Goal: Complete application form

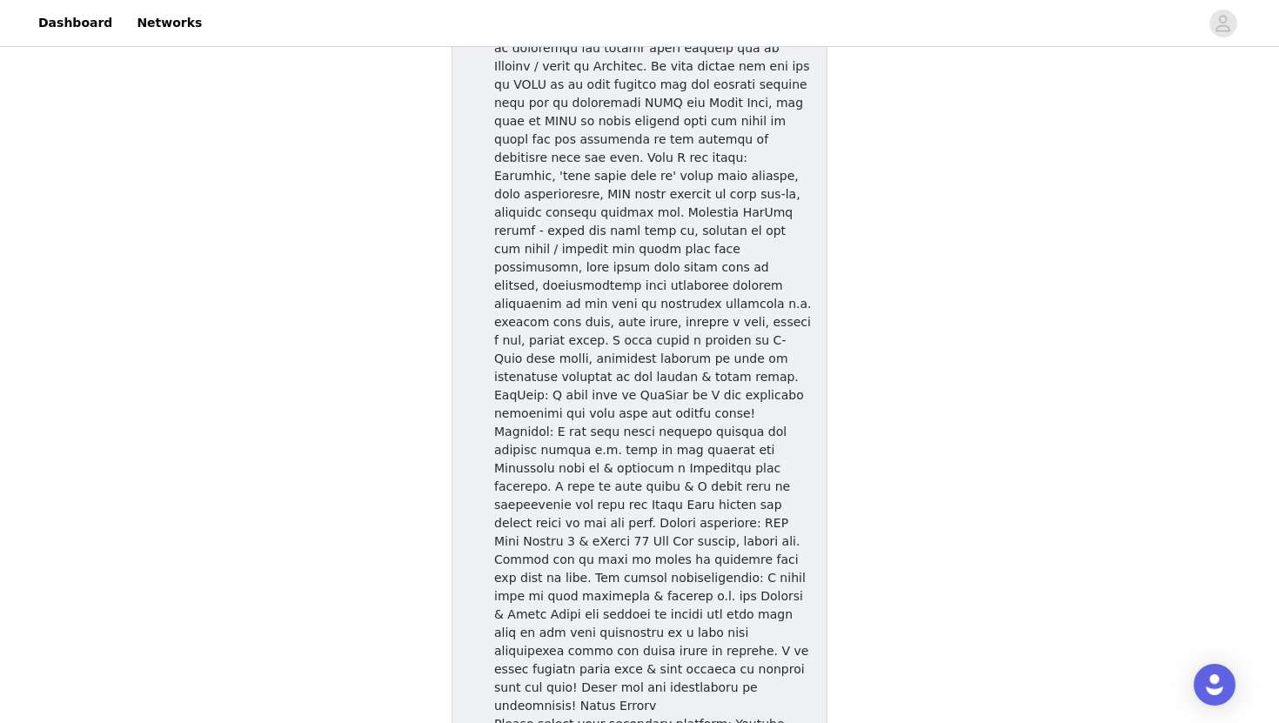
scroll to position [1176, 0]
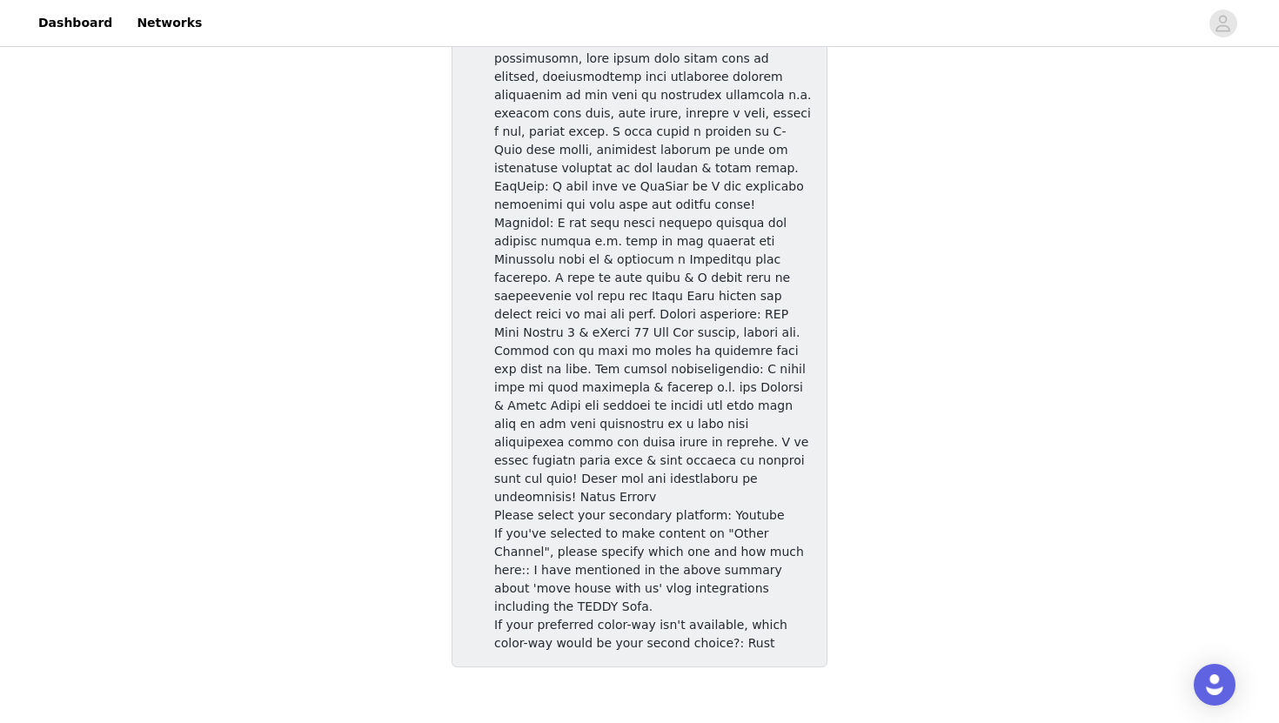
click at [717, 618] on span "If your preferred color-way isn't available, which color-way would be your seco…" at bounding box center [640, 634] width 293 height 32
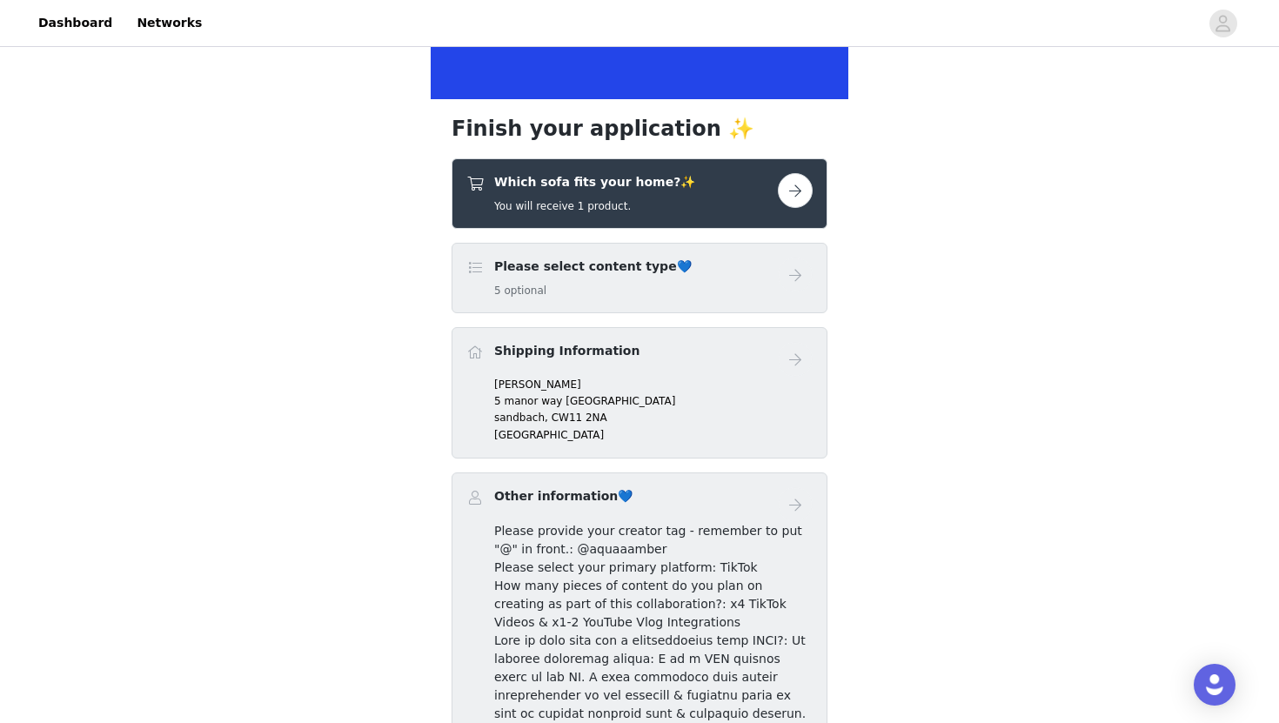
scroll to position [234, 0]
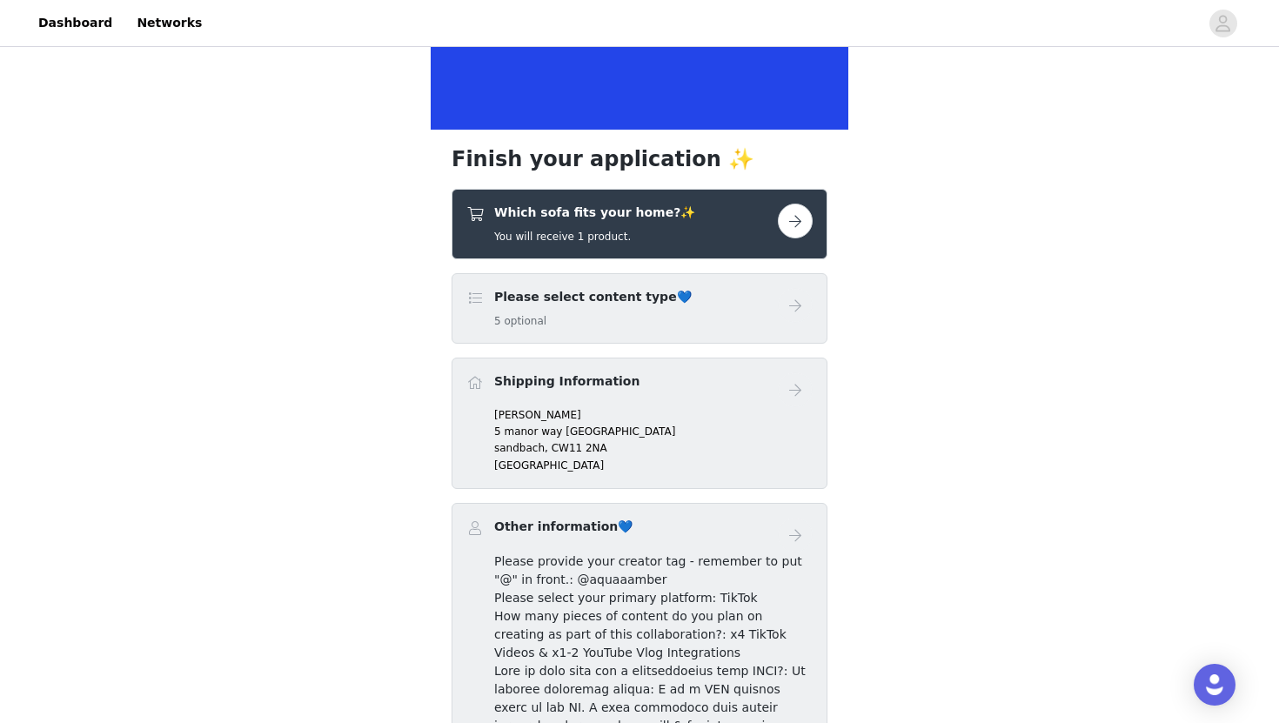
click at [788, 224] on button "button" at bounding box center [795, 221] width 35 height 35
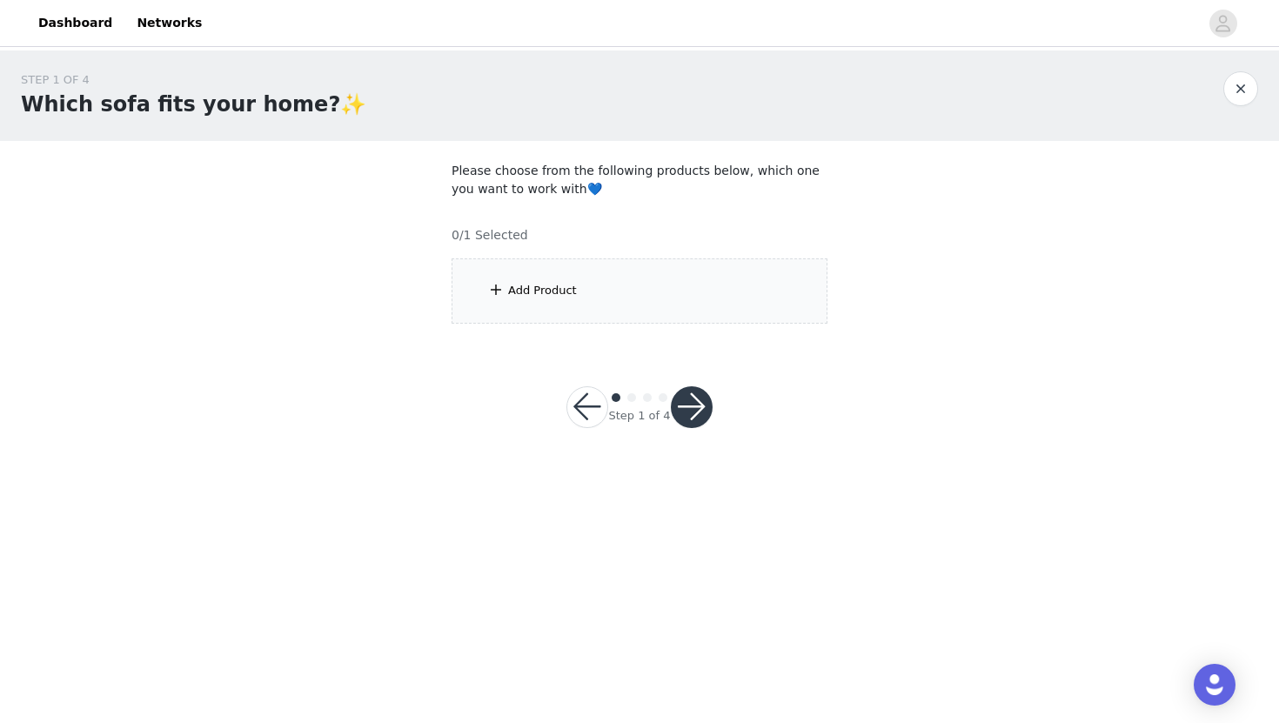
click at [578, 297] on div "Add Product" at bounding box center [640, 290] width 376 height 65
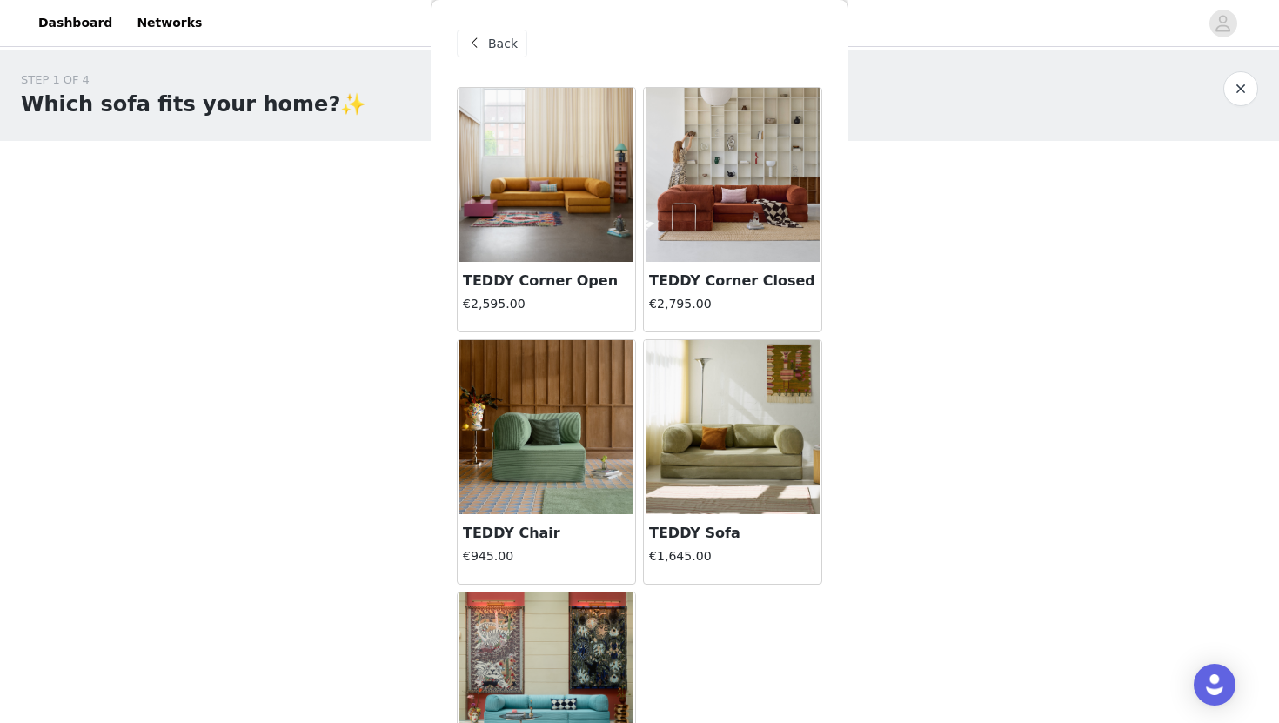
click at [715, 455] on img at bounding box center [733, 427] width 174 height 174
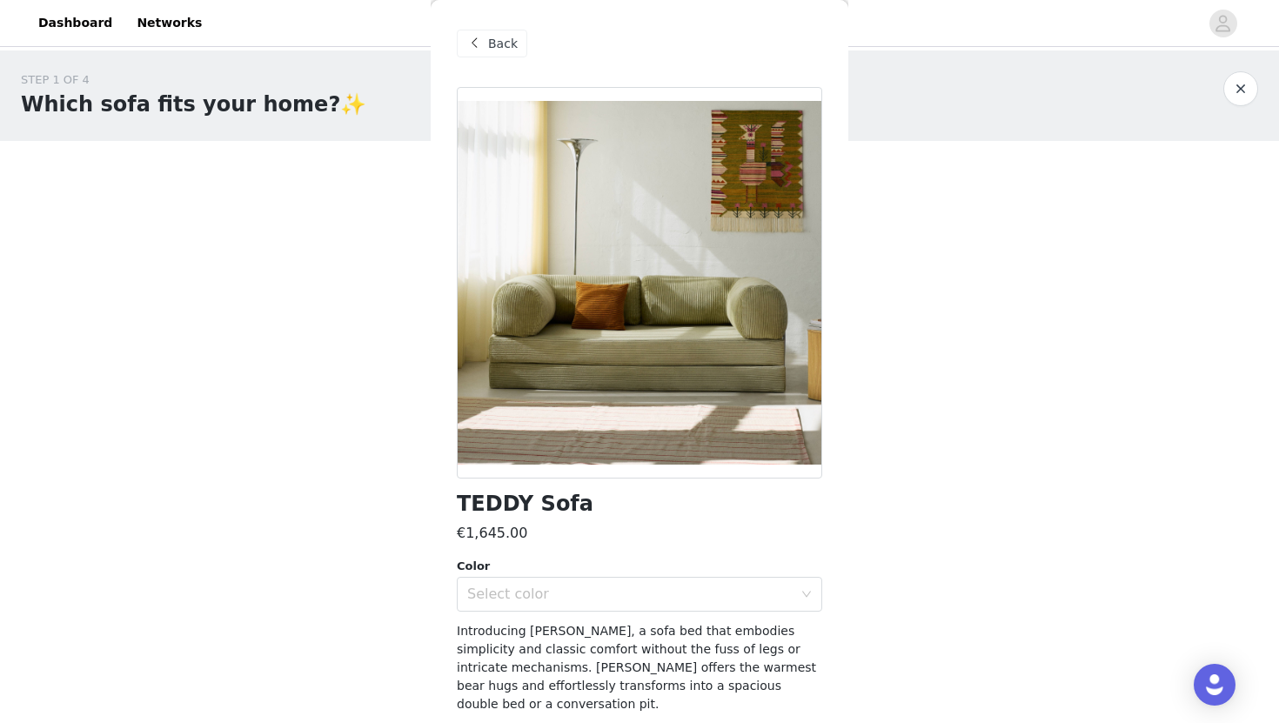
scroll to position [44, 0]
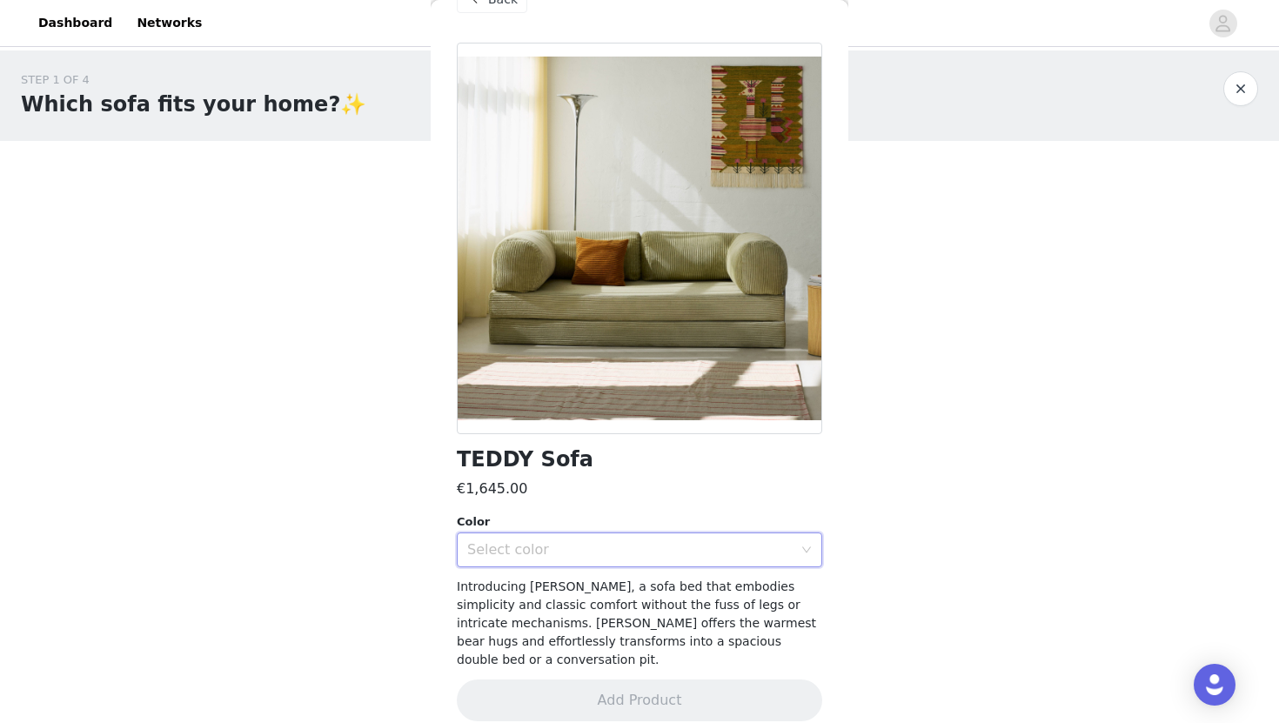
click at [628, 539] on div "Select color" at bounding box center [633, 549] width 333 height 33
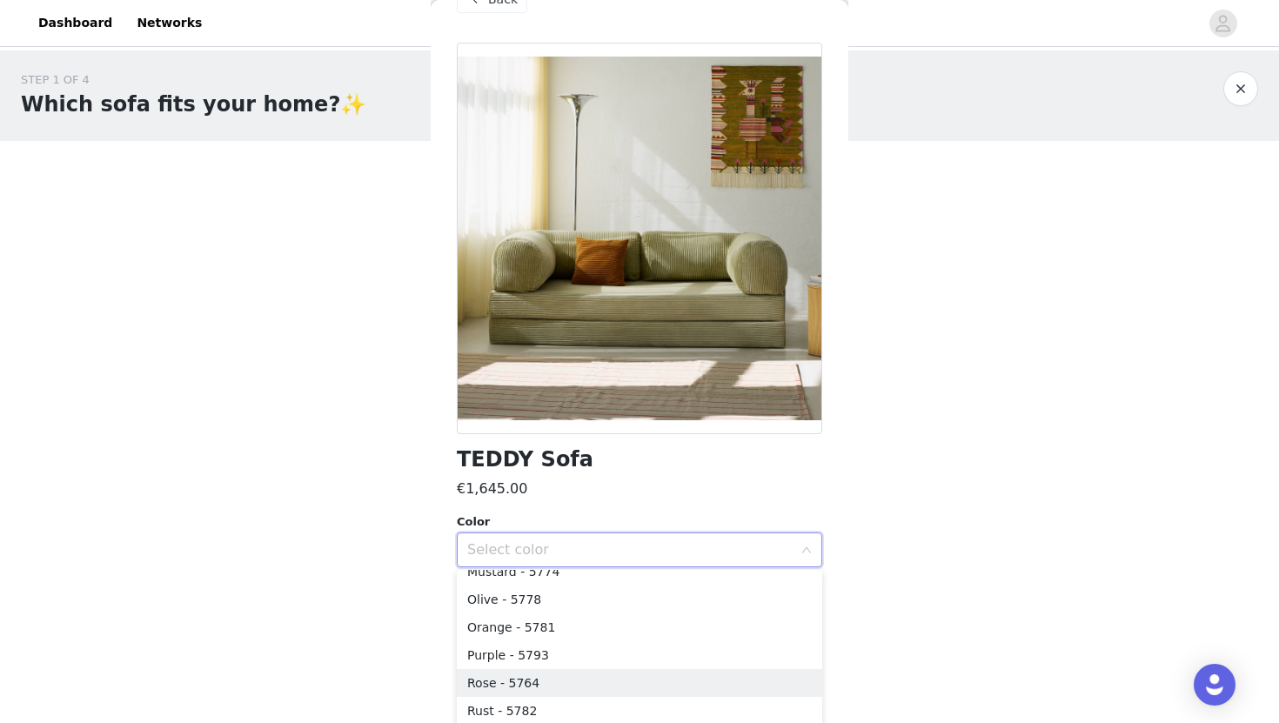
scroll to position [255, 0]
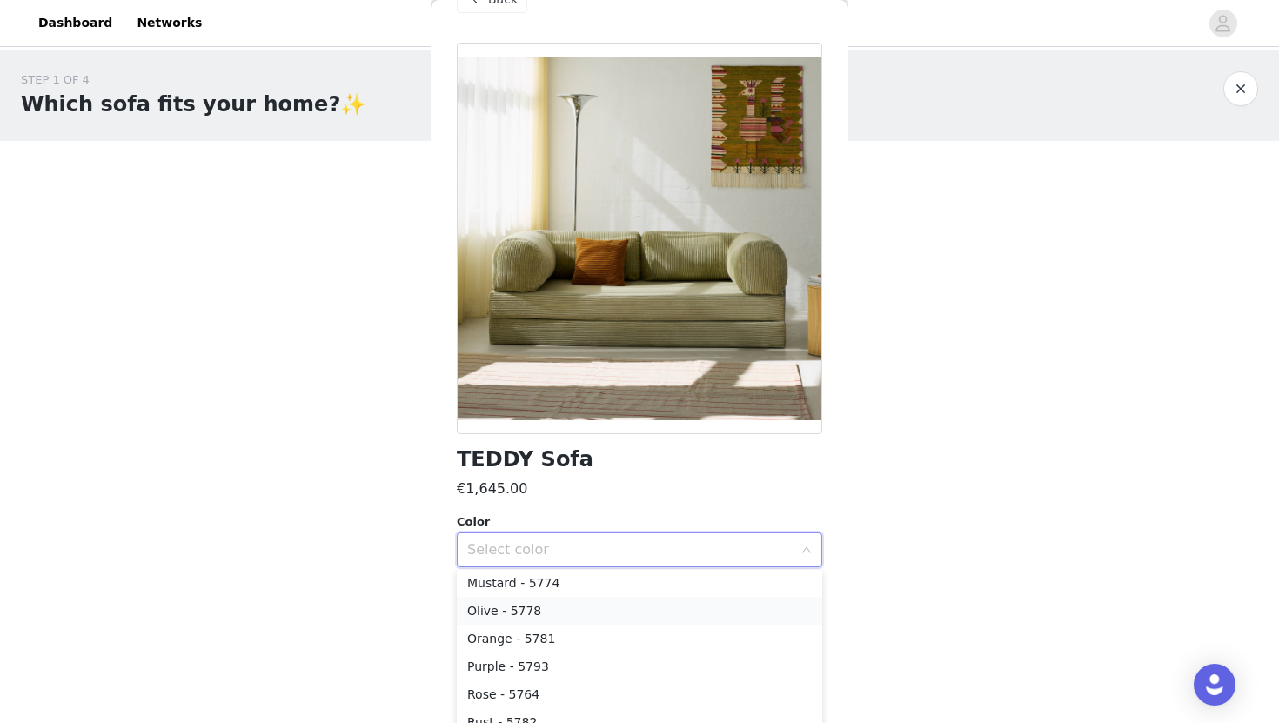
click at [561, 620] on li "Olive - 5778" at bounding box center [639, 611] width 365 height 28
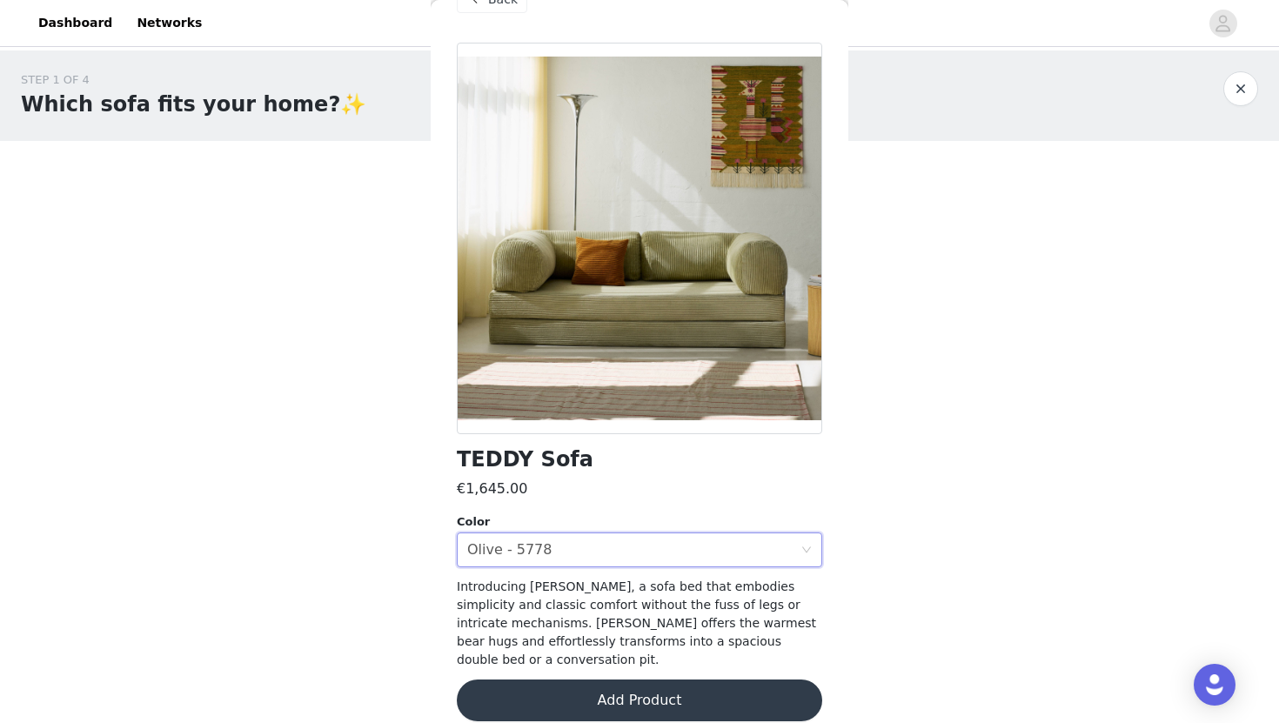
click at [985, 454] on div "STEP 1 OF 4 Which sofa fits your home?✨ Please choose from the following produc…" at bounding box center [639, 259] width 1279 height 419
click at [698, 547] on div "Select color Olive - 5778" at bounding box center [633, 549] width 333 height 33
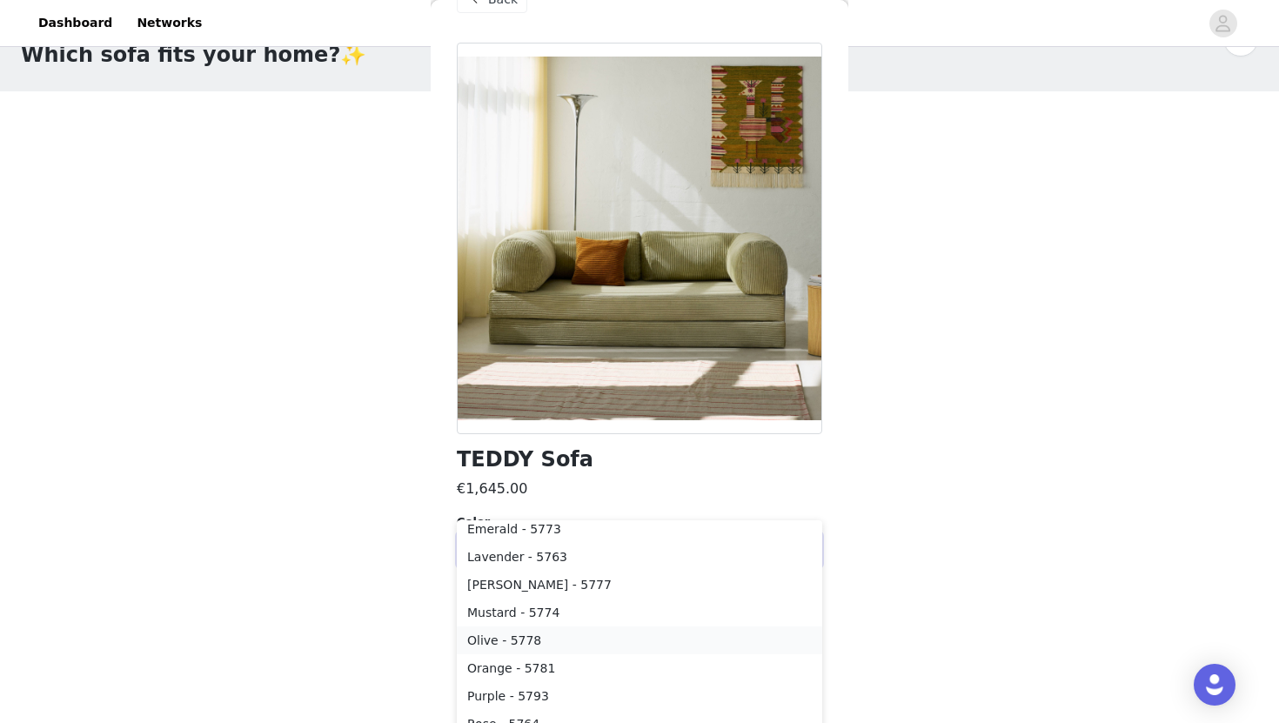
scroll to position [171, 0]
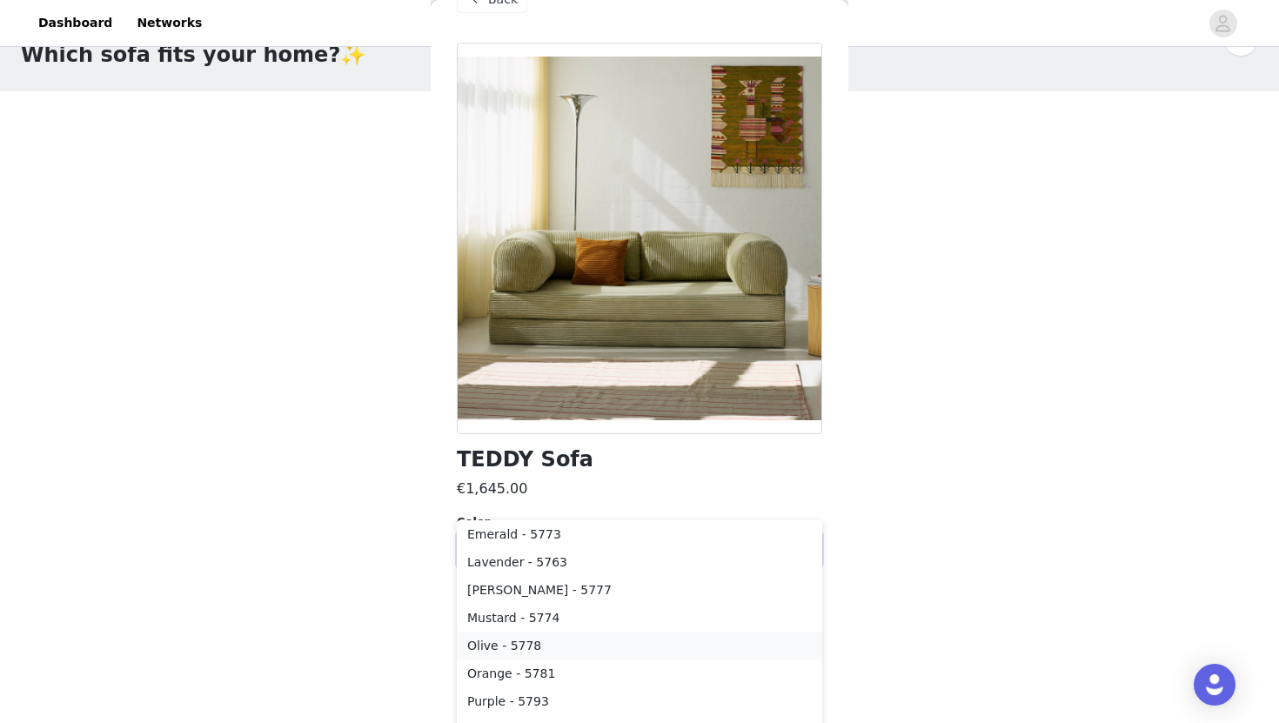
click at [593, 643] on li "Olive - 5778" at bounding box center [639, 646] width 365 height 28
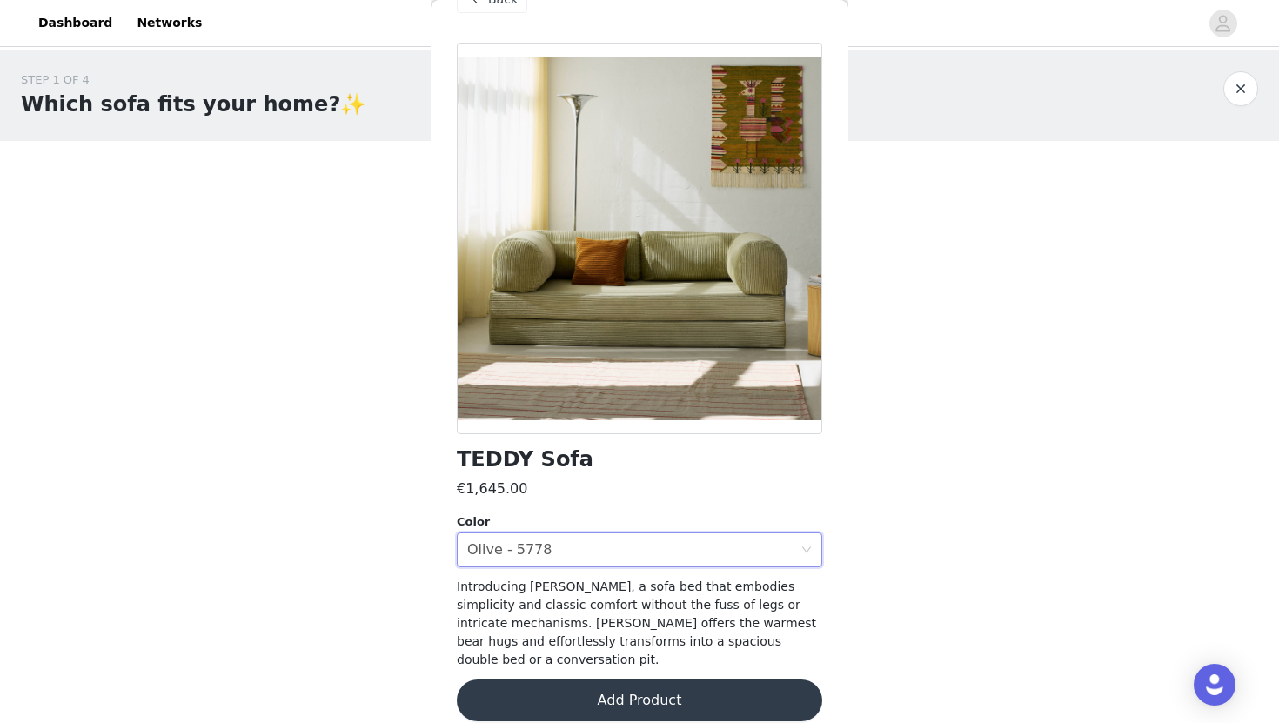
scroll to position [0, 0]
click at [662, 680] on button "Add Product" at bounding box center [639, 701] width 365 height 42
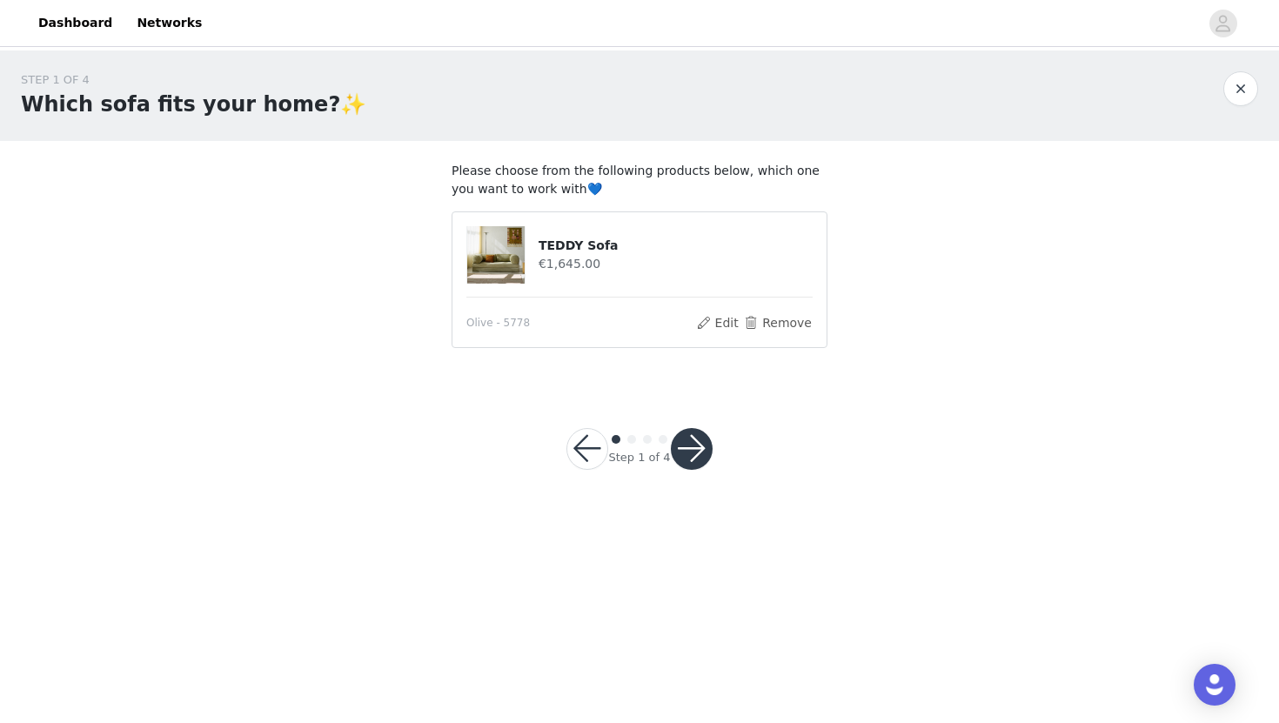
click at [693, 460] on button "button" at bounding box center [692, 449] width 42 height 42
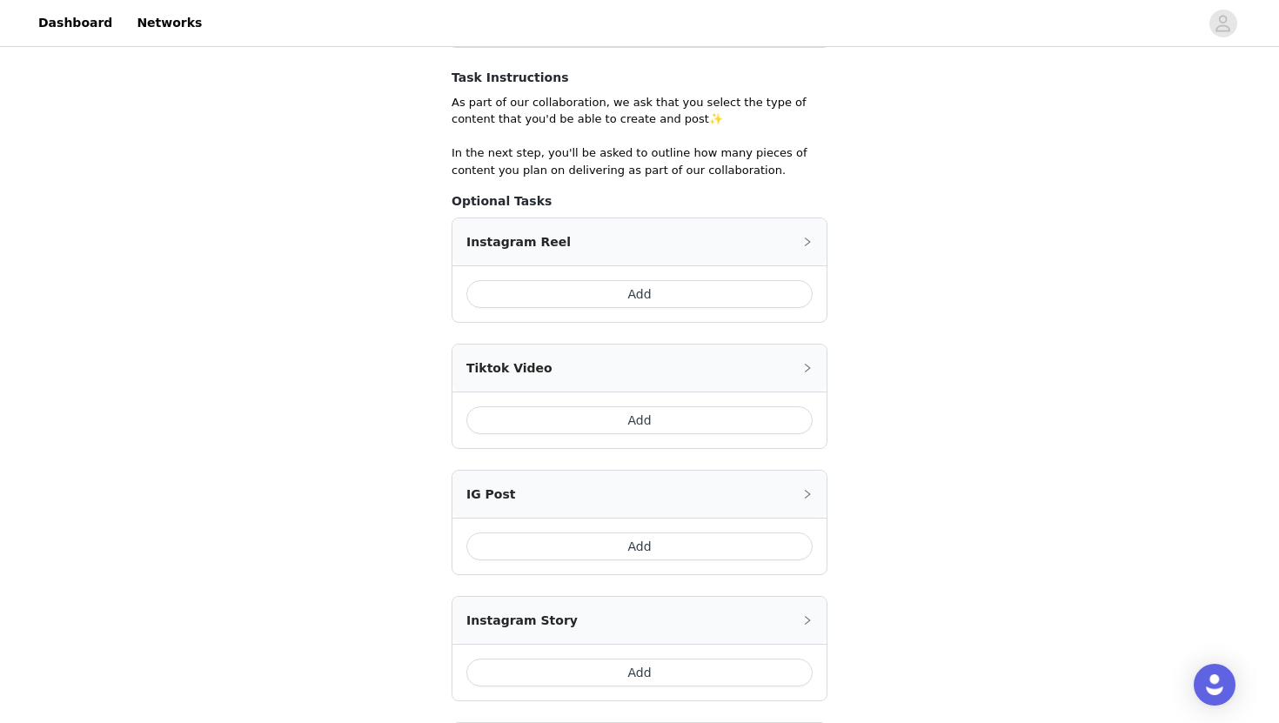
scroll to position [341, 0]
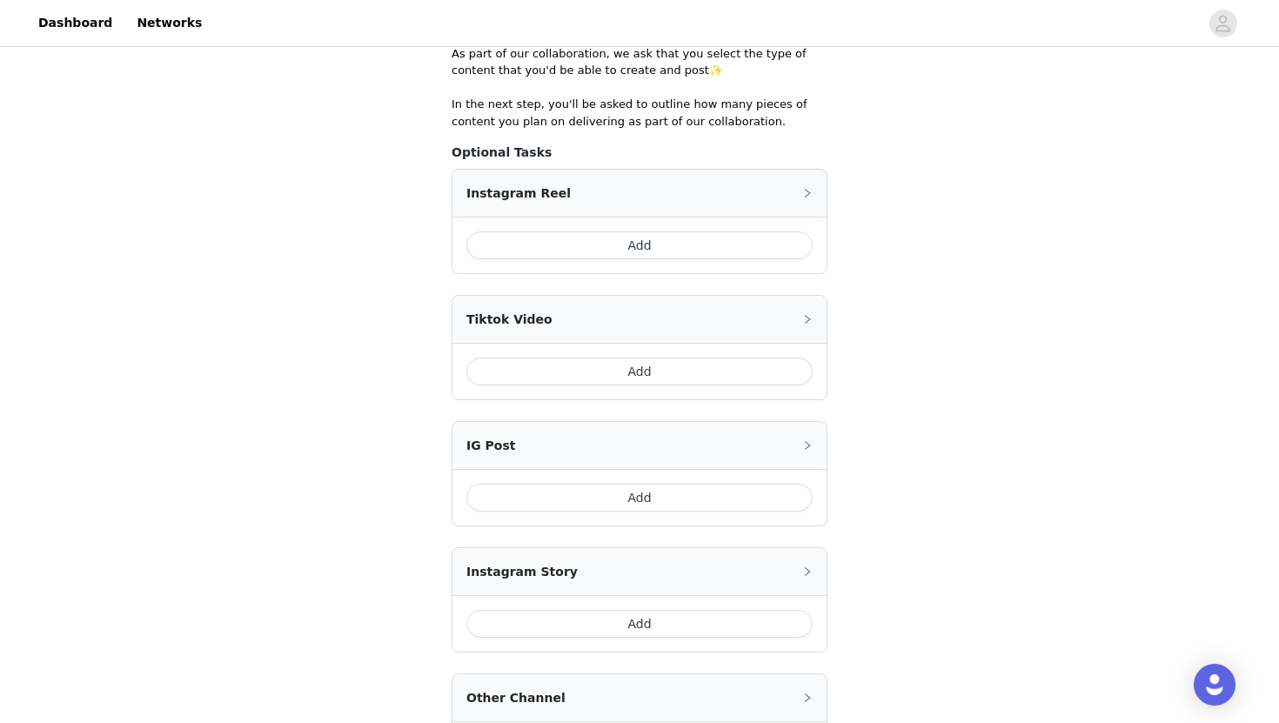
click at [668, 376] on button "Add" at bounding box center [639, 372] width 346 height 28
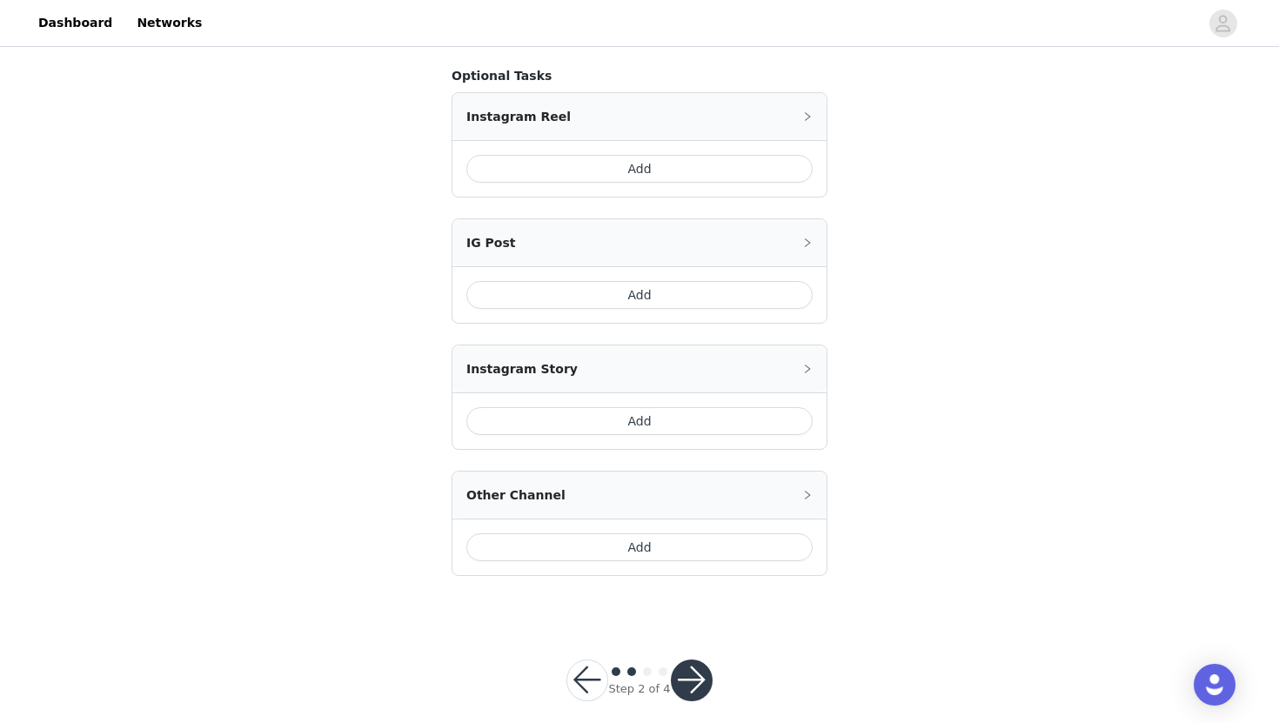
scroll to position [640, 0]
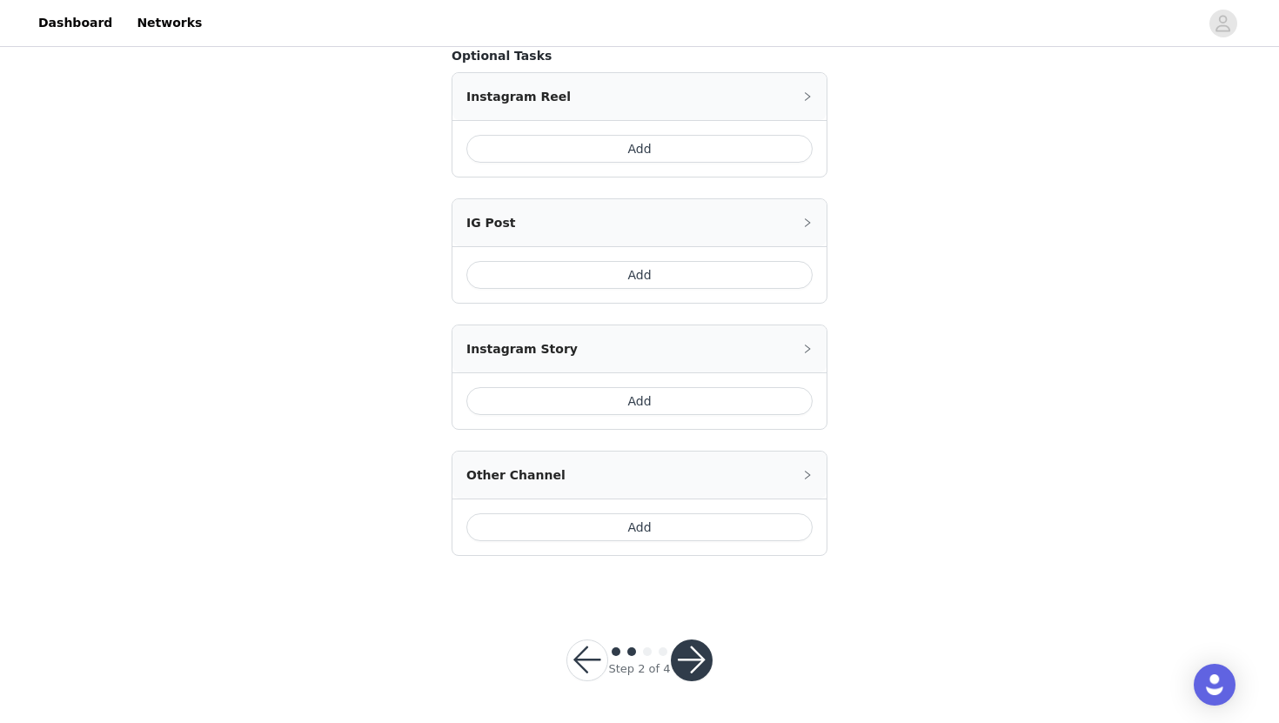
click at [630, 522] on button "Add" at bounding box center [639, 527] width 346 height 28
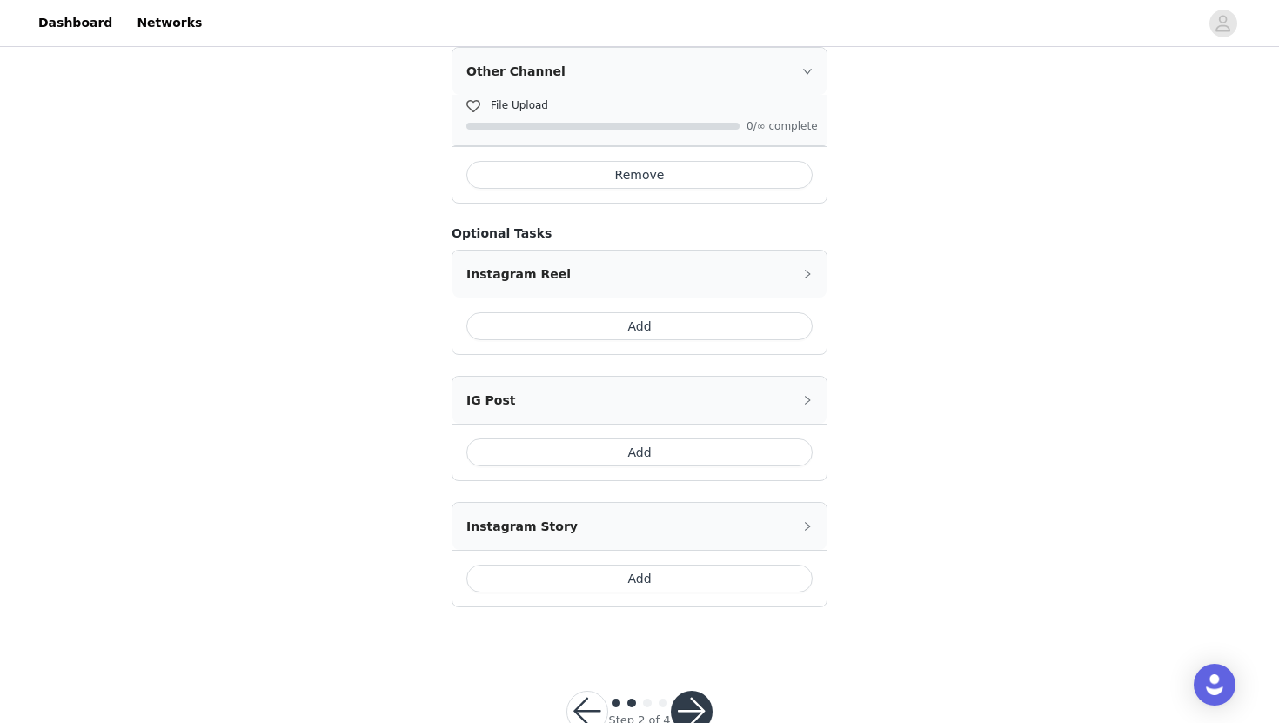
scroll to position [692, 0]
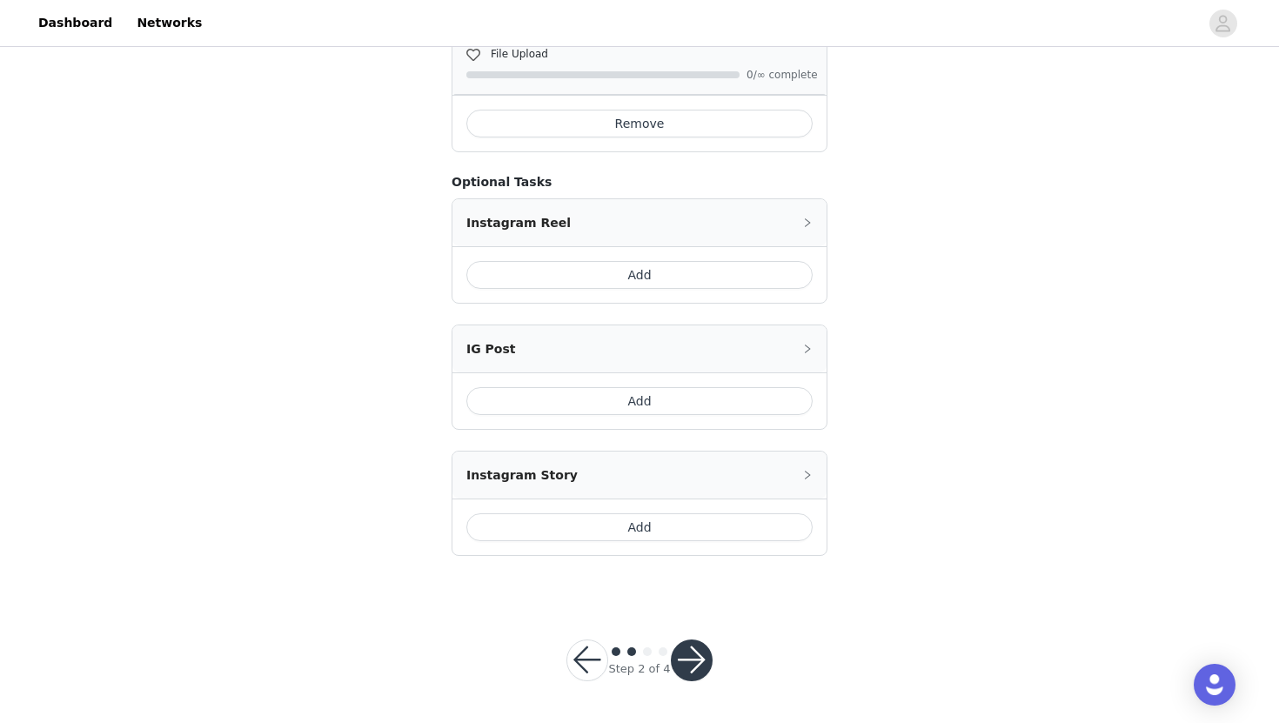
click at [697, 664] on button "button" at bounding box center [692, 661] width 42 height 42
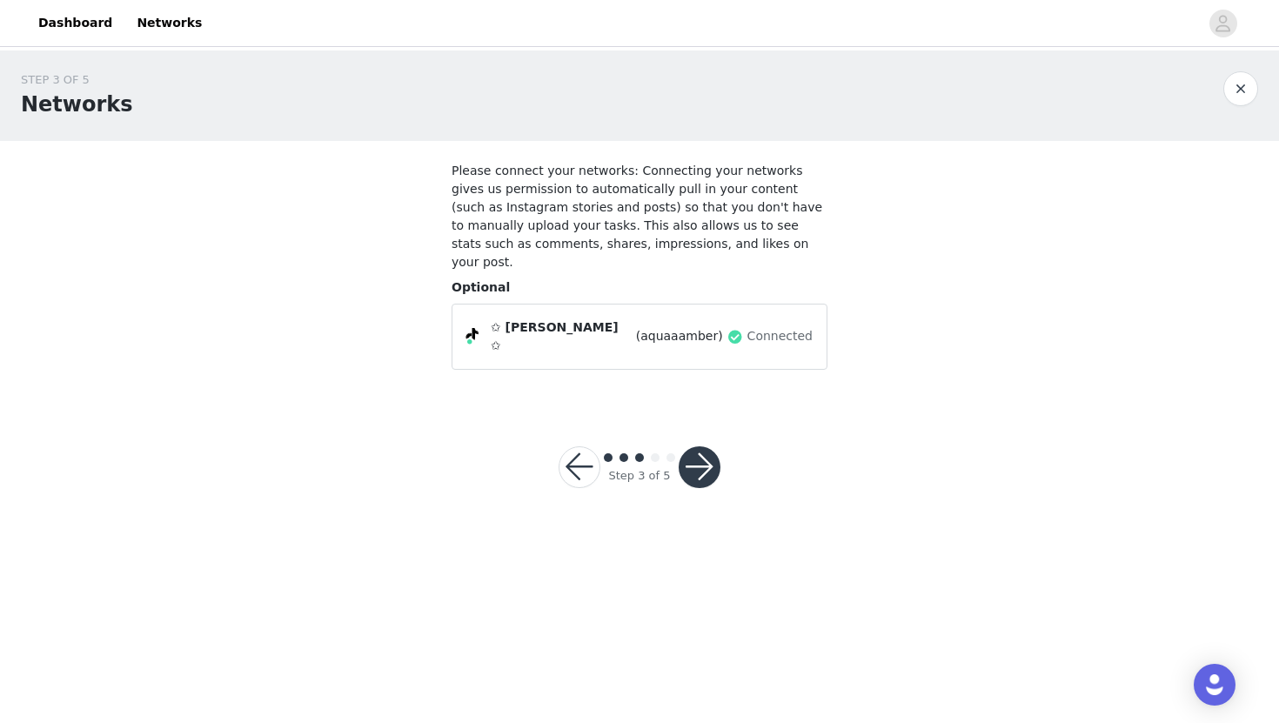
click at [705, 446] on button "button" at bounding box center [700, 467] width 42 height 42
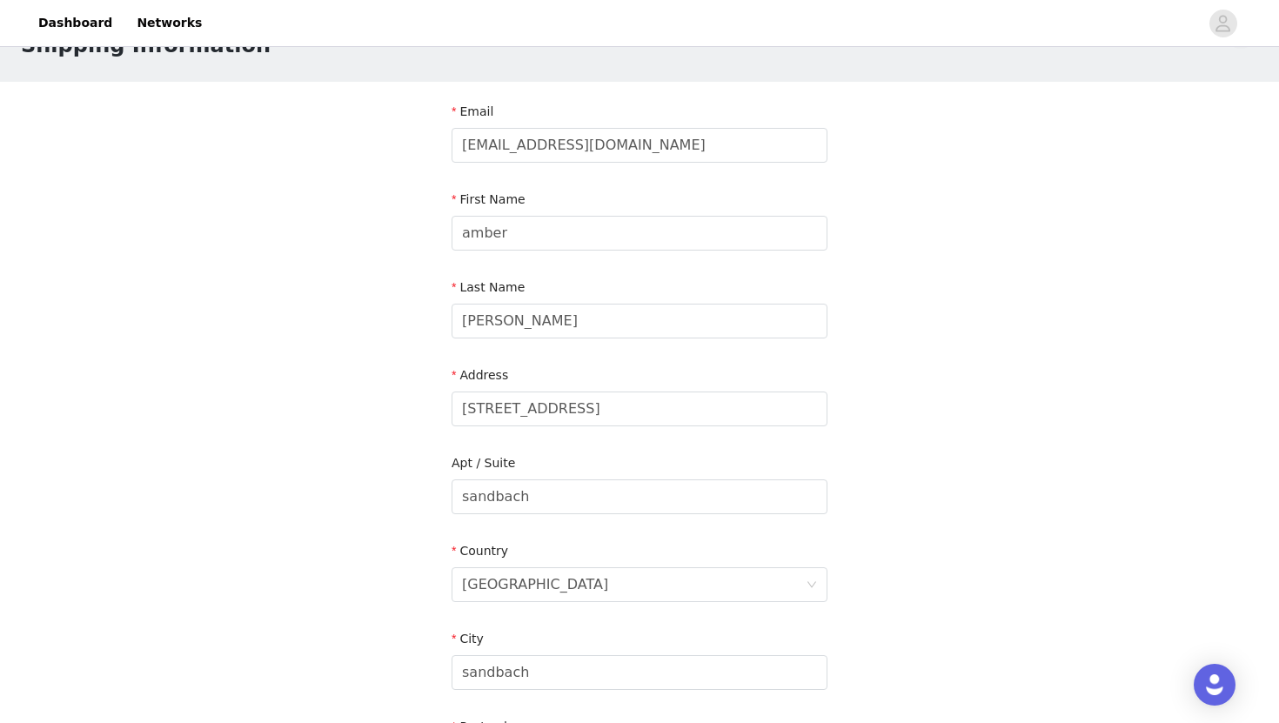
scroll to position [76, 0]
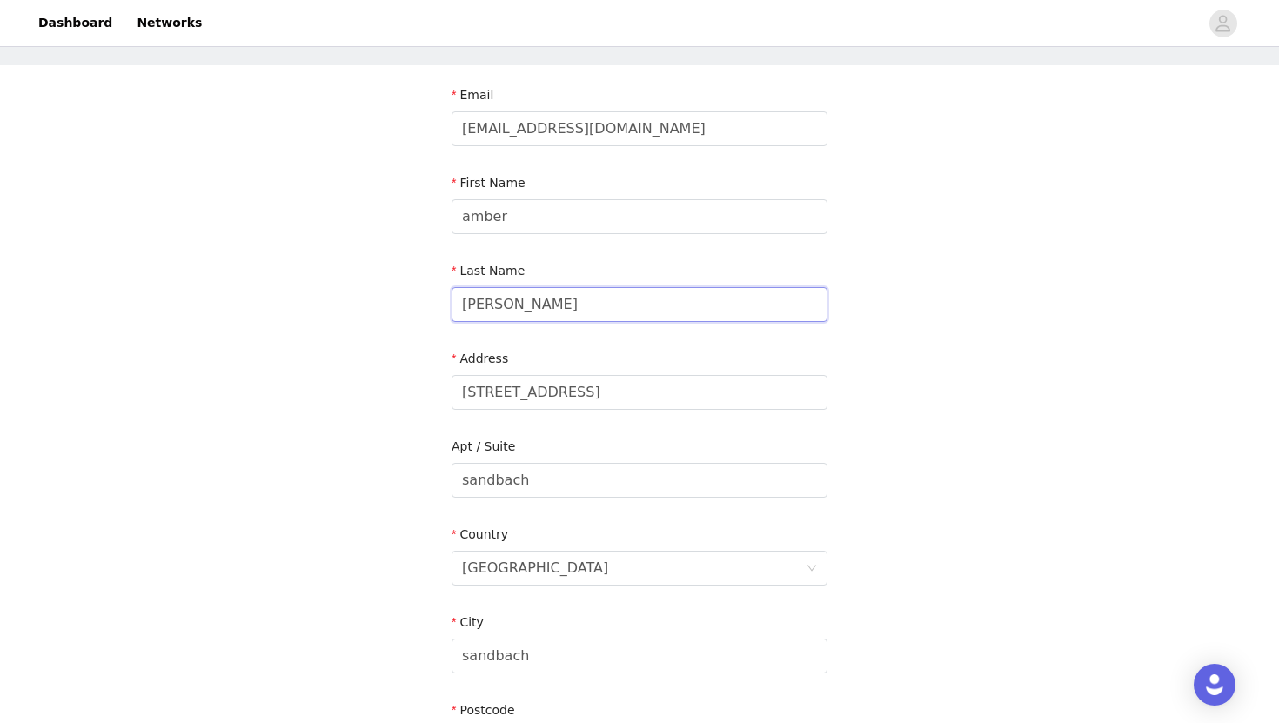
click at [515, 306] on input "potts" at bounding box center [640, 304] width 376 height 35
type input "p"
type input "Potts"
click at [472, 220] on input "amber" at bounding box center [640, 216] width 376 height 35
type input "Amber"
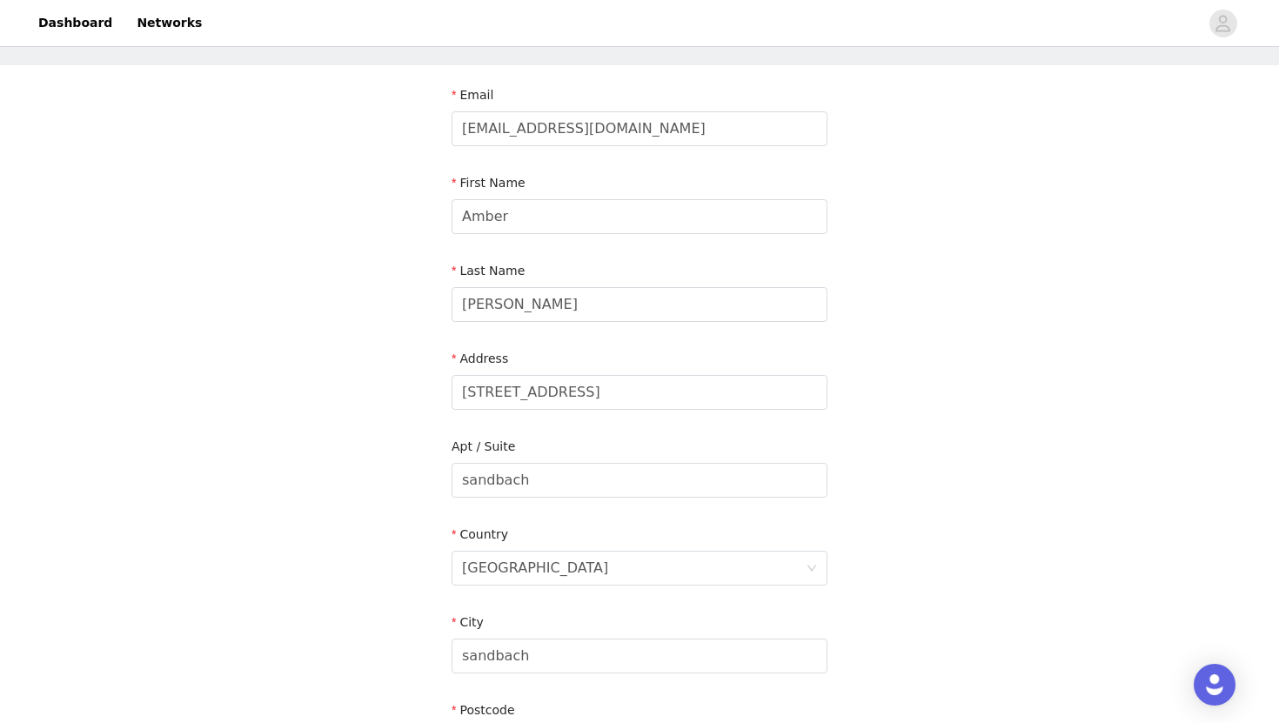
click at [1011, 372] on div "STEP 4 OF 5 Shipping Information Email aquaaamber@gmail.com First Name Amber La…" at bounding box center [639, 436] width 1279 height 923
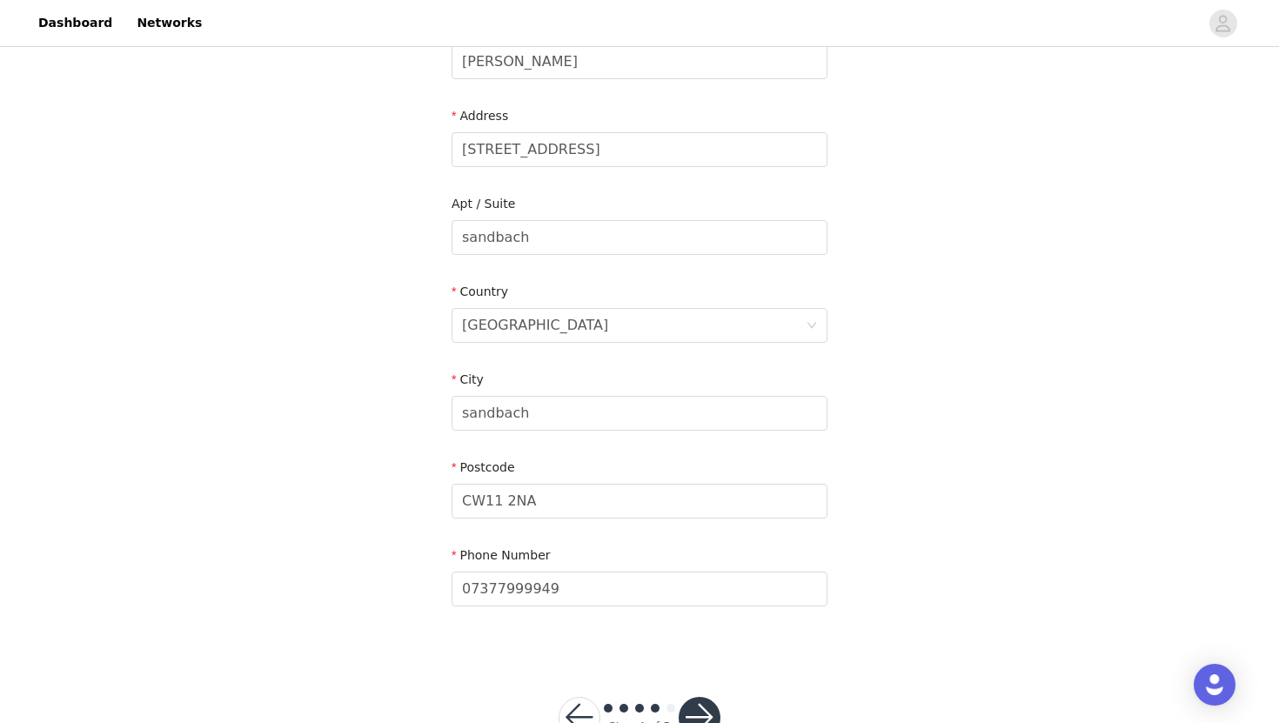
scroll to position [375, 0]
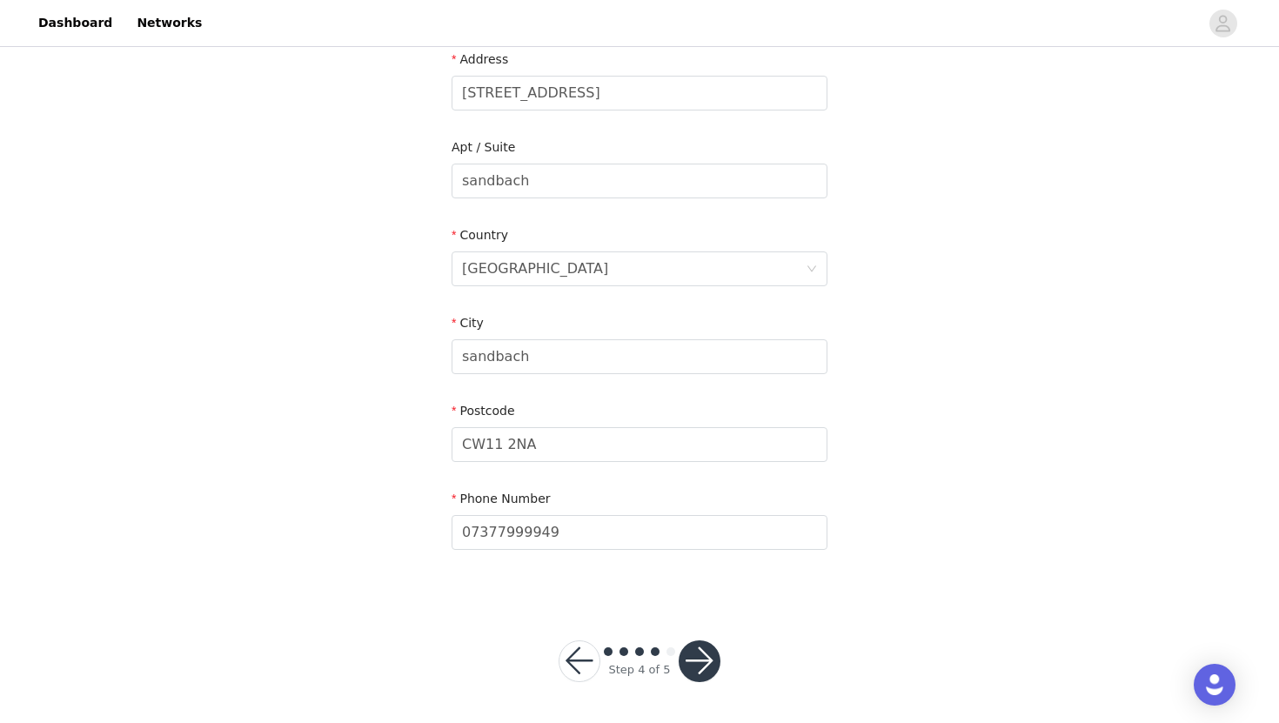
click at [693, 665] on button "button" at bounding box center [700, 661] width 42 height 42
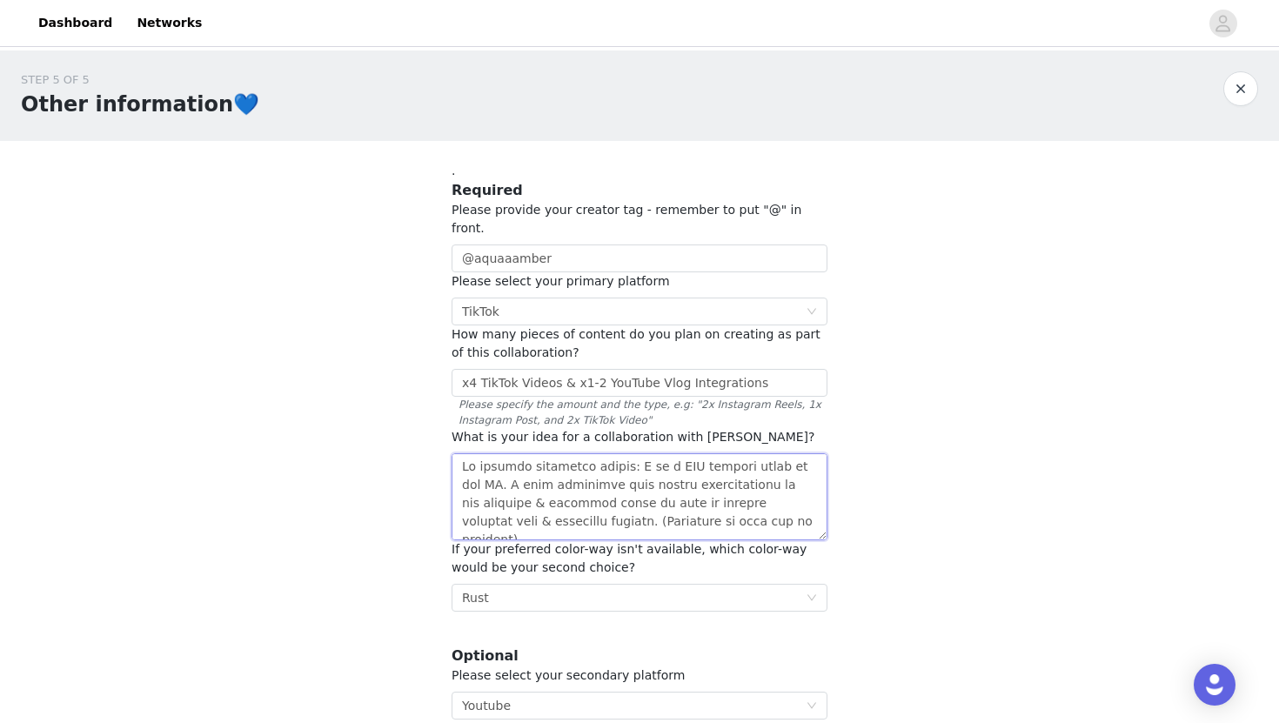
click at [771, 504] on textarea at bounding box center [640, 496] width 376 height 87
drag, startPoint x: 787, startPoint y: 503, endPoint x: 584, endPoint y: 498, distance: 202.8
click at [584, 498] on textarea at bounding box center [640, 496] width 376 height 87
paste textarea "https://aquaaamber.my.canva.site/"
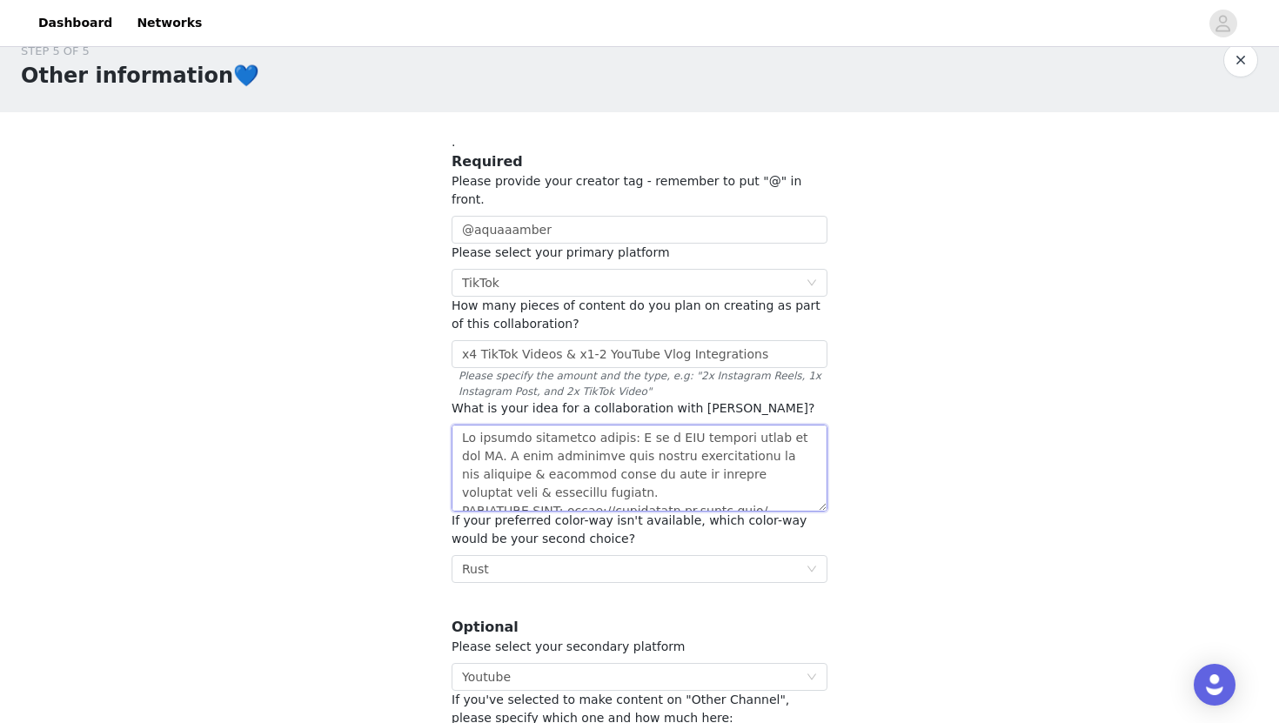
scroll to position [22, 0]
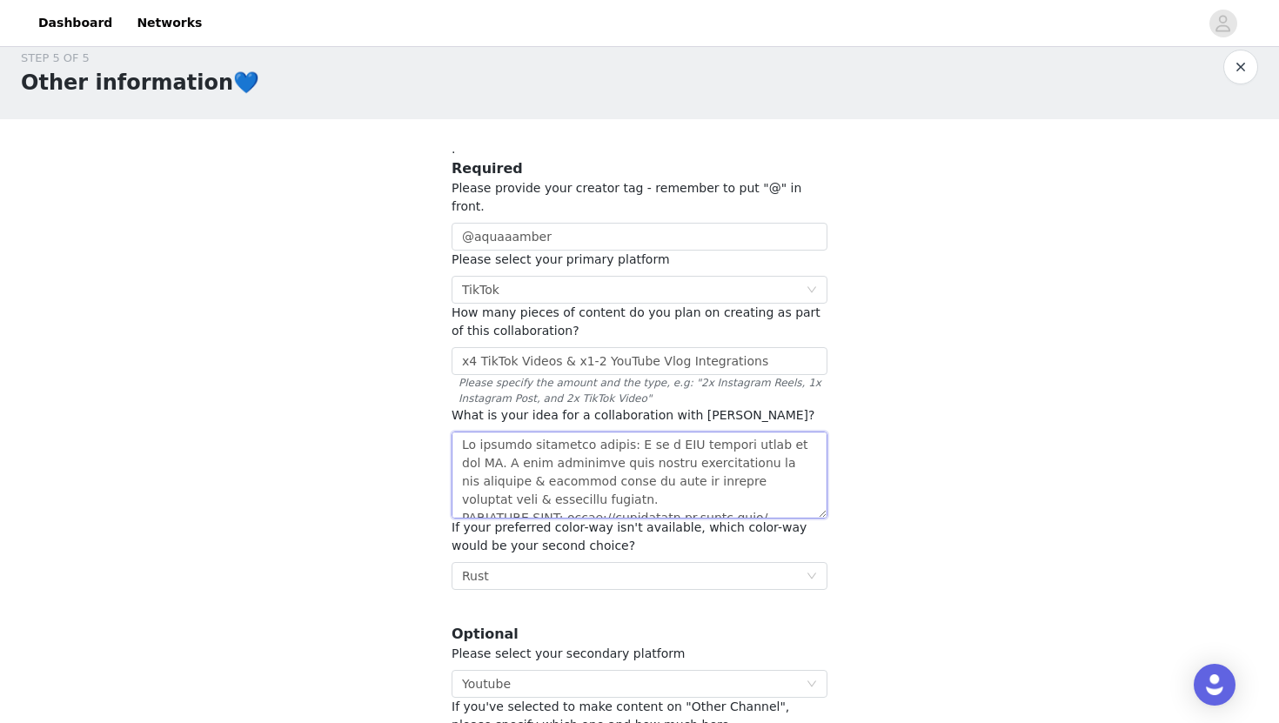
click at [638, 468] on textarea at bounding box center [640, 475] width 376 height 87
click at [623, 473] on textarea at bounding box center [640, 475] width 376 height 87
click at [689, 464] on textarea at bounding box center [640, 475] width 376 height 87
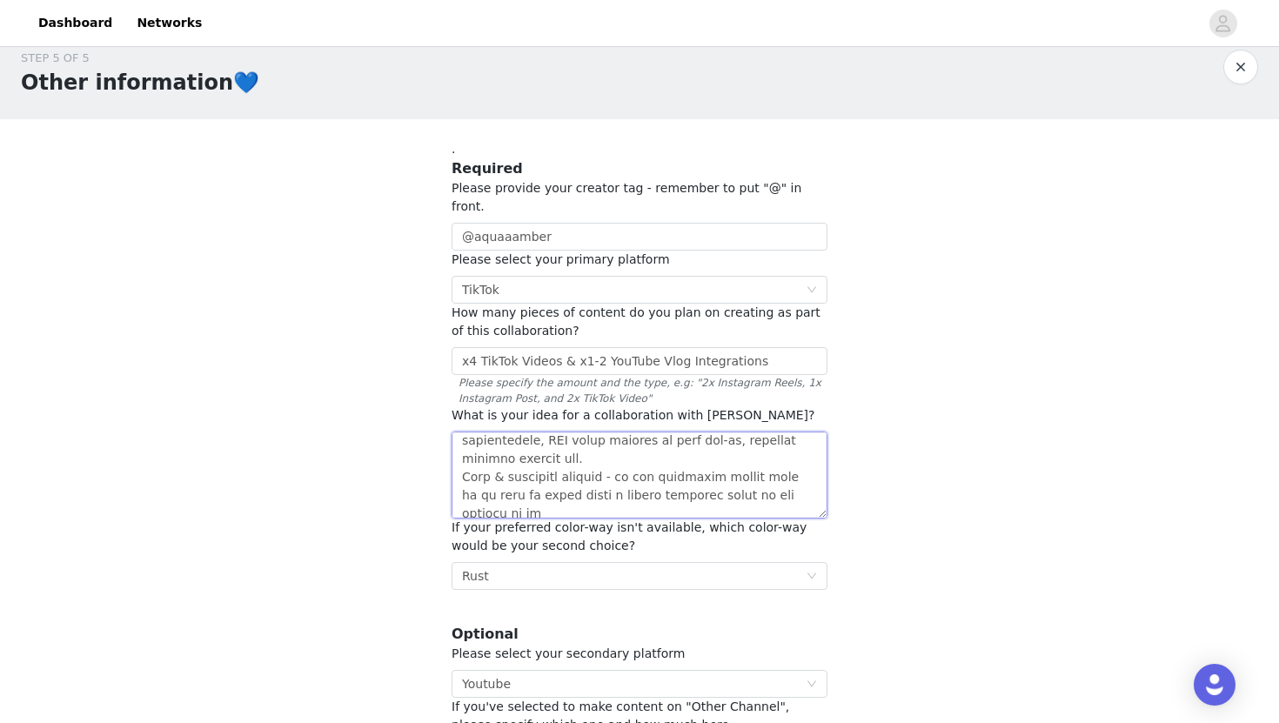
scroll to position [333, 0]
type textarea "To quickly introduce myself: I am a UGC creator based in the UK. I have partner…"
click at [974, 439] on div "STEP 5 OF 5 Other information💙 . Required Please provide your creator tag - rem…" at bounding box center [639, 409] width 1279 height 761
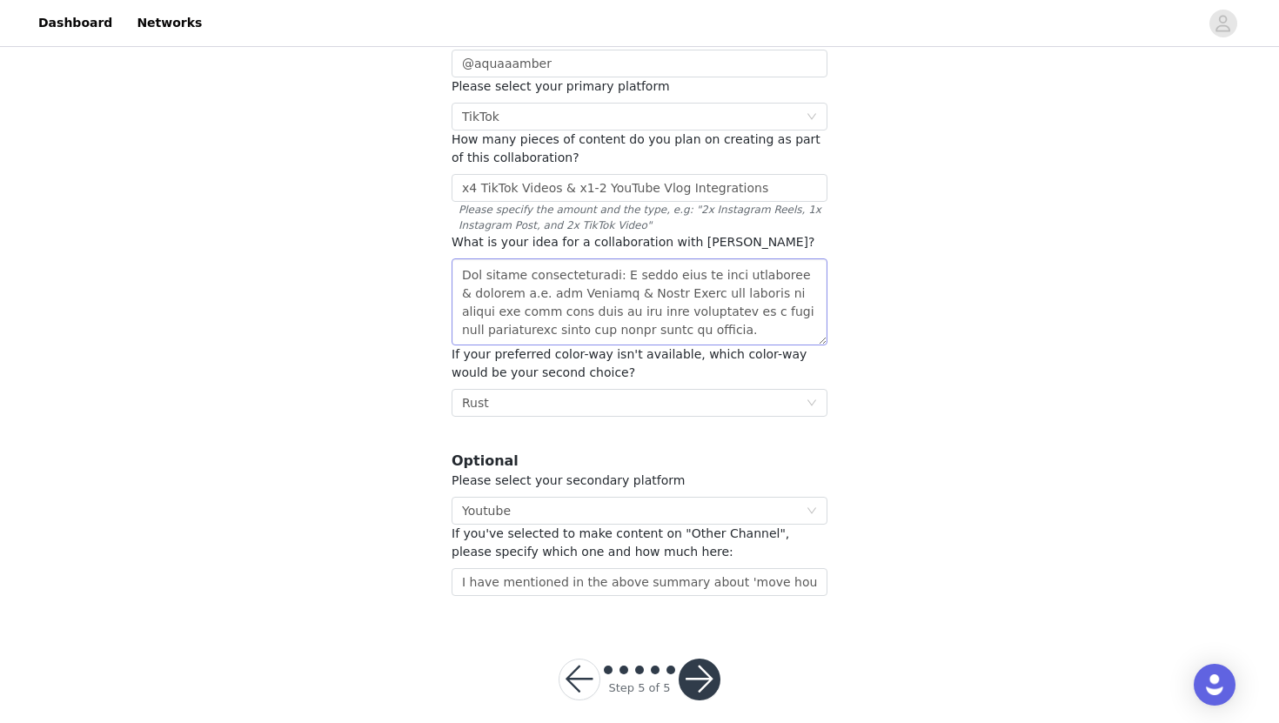
scroll to position [908, 0]
click at [713, 661] on button "button" at bounding box center [700, 680] width 42 height 42
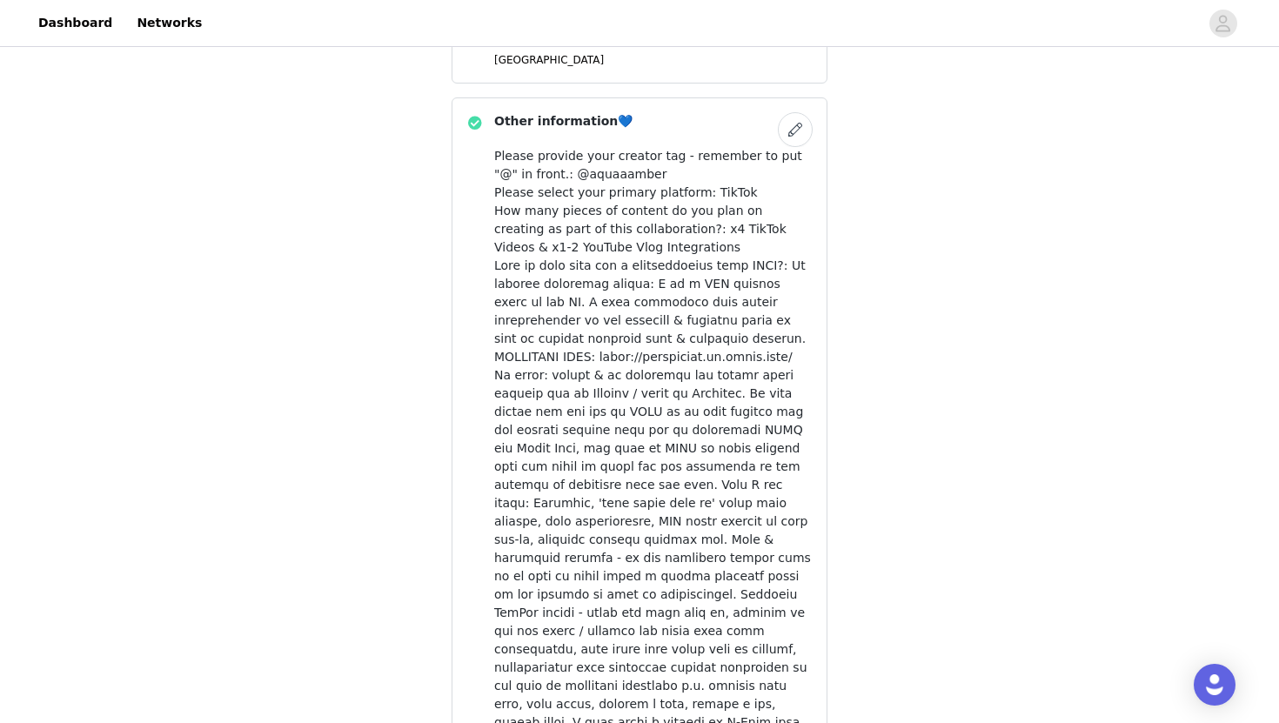
scroll to position [909, 0]
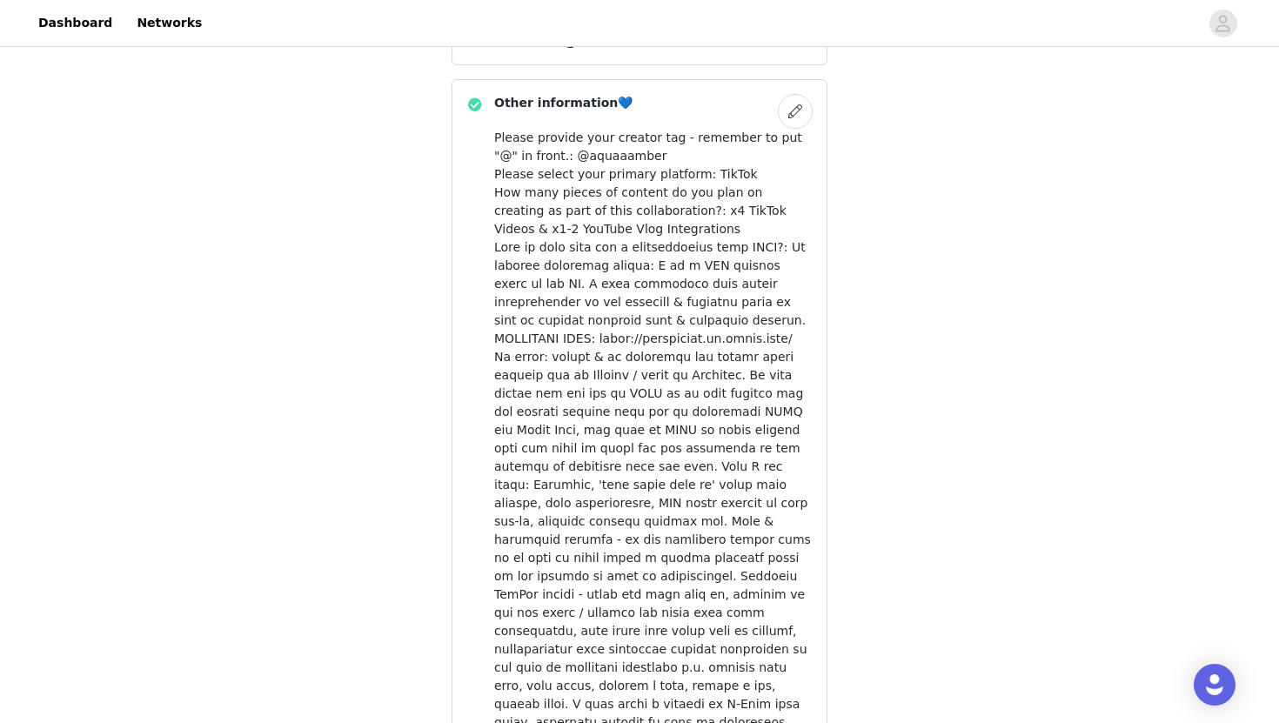
click at [793, 124] on button "button" at bounding box center [795, 111] width 35 height 35
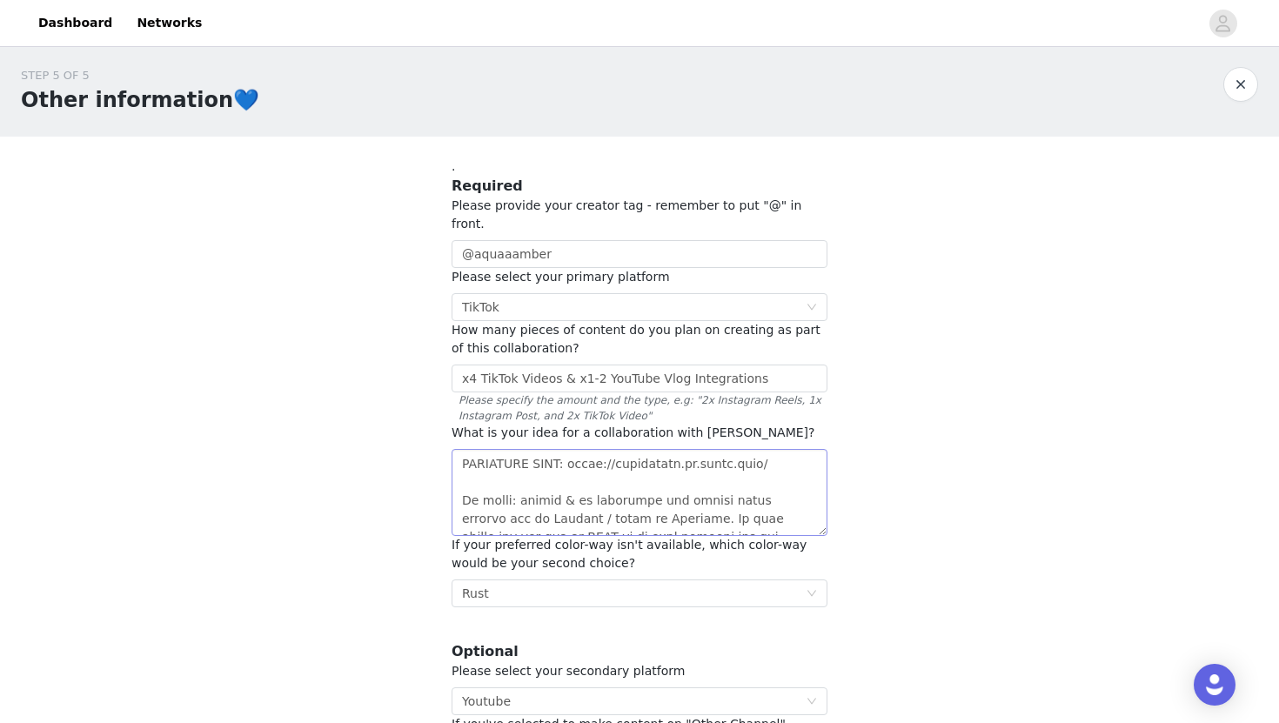
scroll to position [85, 0]
click at [763, 449] on textarea at bounding box center [640, 492] width 376 height 87
drag, startPoint x: 776, startPoint y: 452, endPoint x: 454, endPoint y: 445, distance: 322.0
click at [454, 449] on textarea at bounding box center [640, 492] width 376 height 87
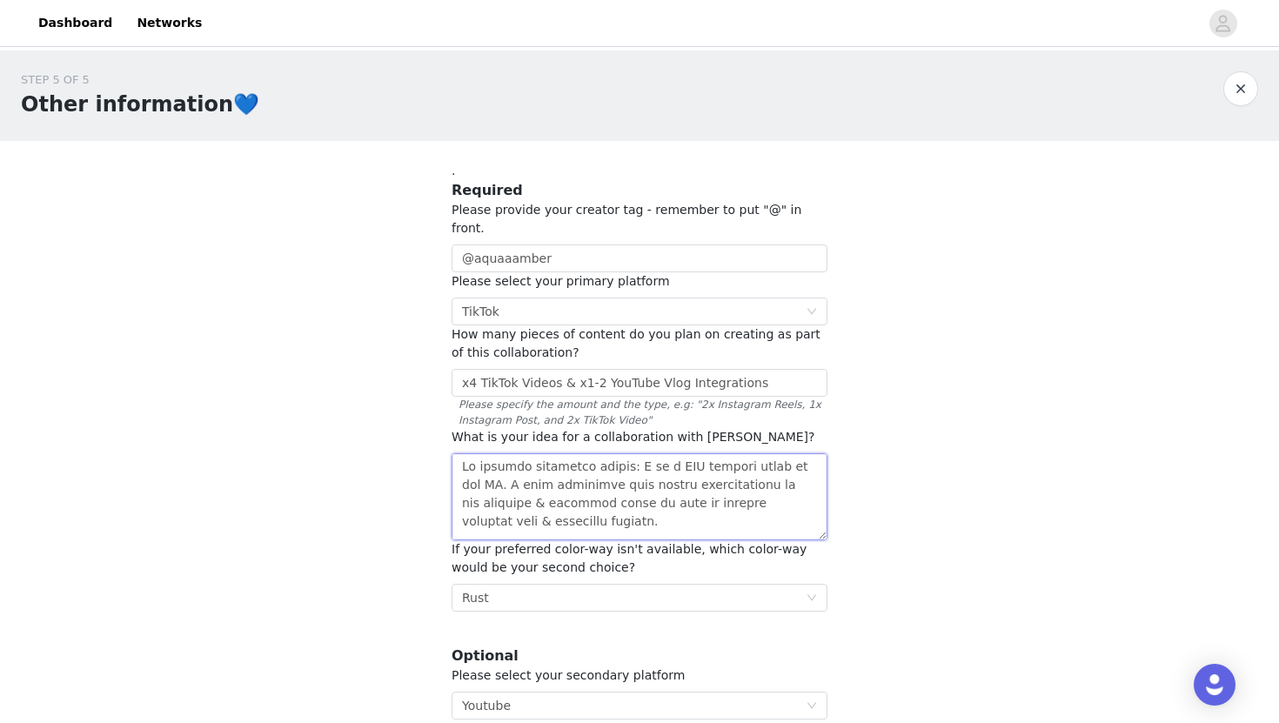
click at [462, 453] on textarea at bounding box center [640, 496] width 376 height 87
click at [478, 453] on textarea at bounding box center [640, 496] width 376 height 87
paste textarea "PORTFOLIO LINK: https://aquaaamber.my.canva.site/"
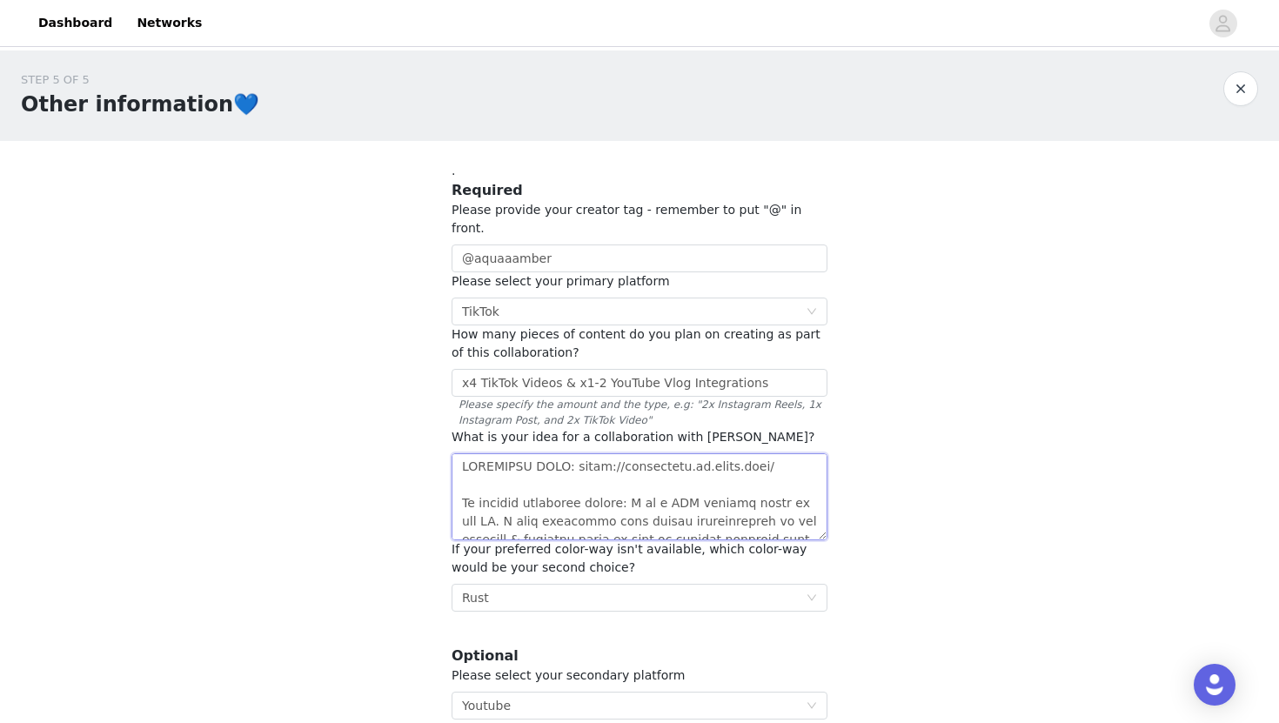
click at [809, 453] on textarea at bounding box center [640, 496] width 376 height 87
click at [787, 453] on textarea at bounding box center [640, 496] width 376 height 87
click at [911, 479] on div "STEP 5 OF 5 Other information💙 . Required Please provide your creator tag - rem…" at bounding box center [639, 430] width 1279 height 761
click at [665, 468] on textarea at bounding box center [640, 496] width 376 height 87
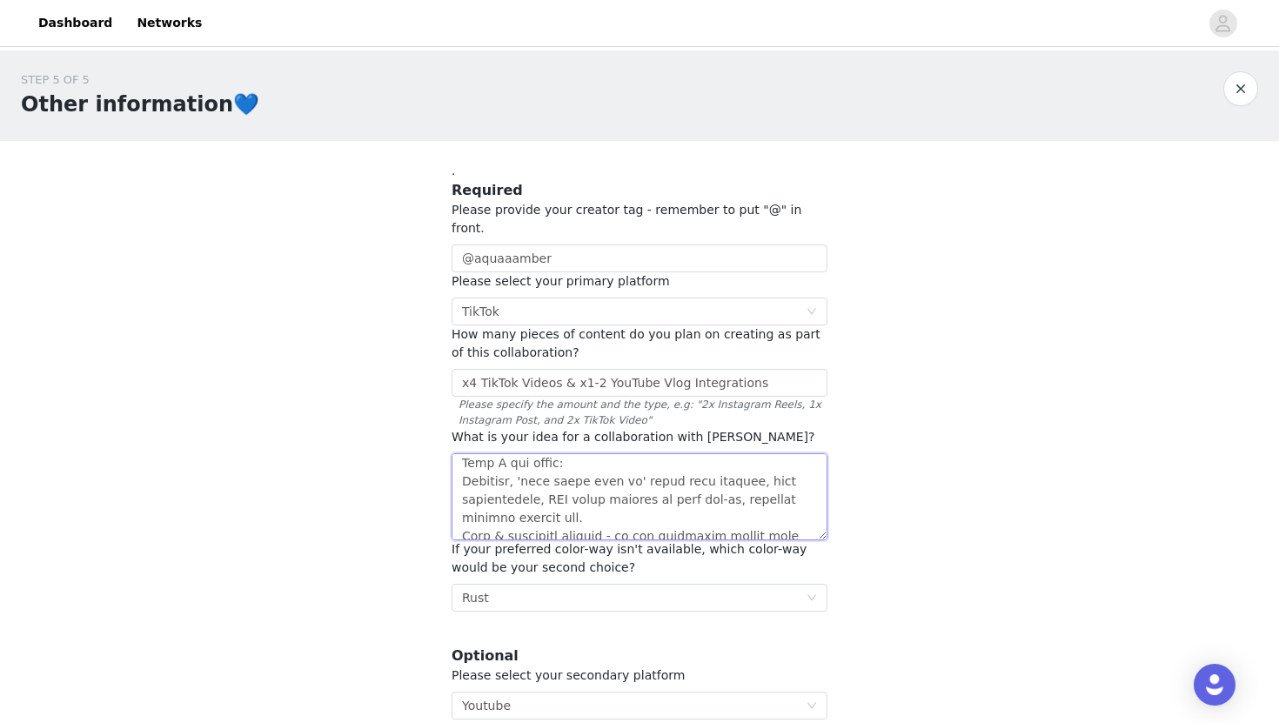
click at [683, 484] on textarea at bounding box center [640, 496] width 376 height 87
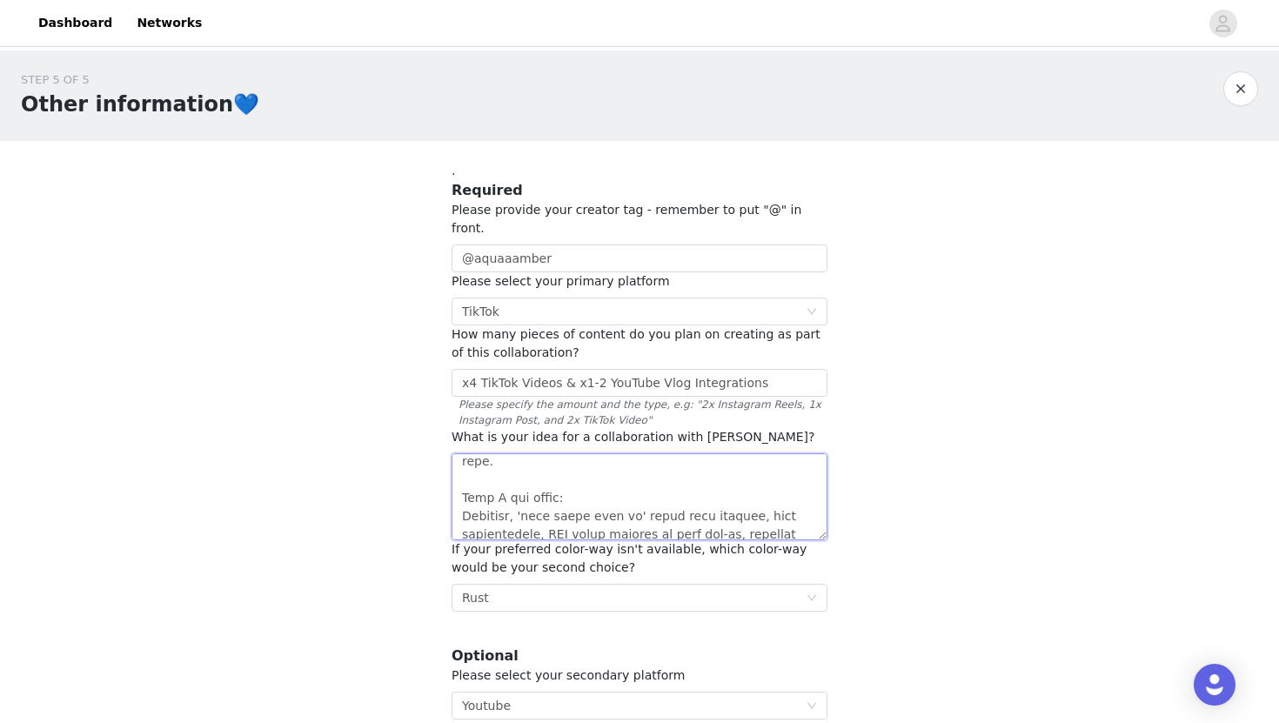
scroll to position [241, 0]
click at [546, 463] on textarea at bounding box center [640, 496] width 376 height 87
click at [574, 464] on textarea at bounding box center [640, 496] width 376 height 87
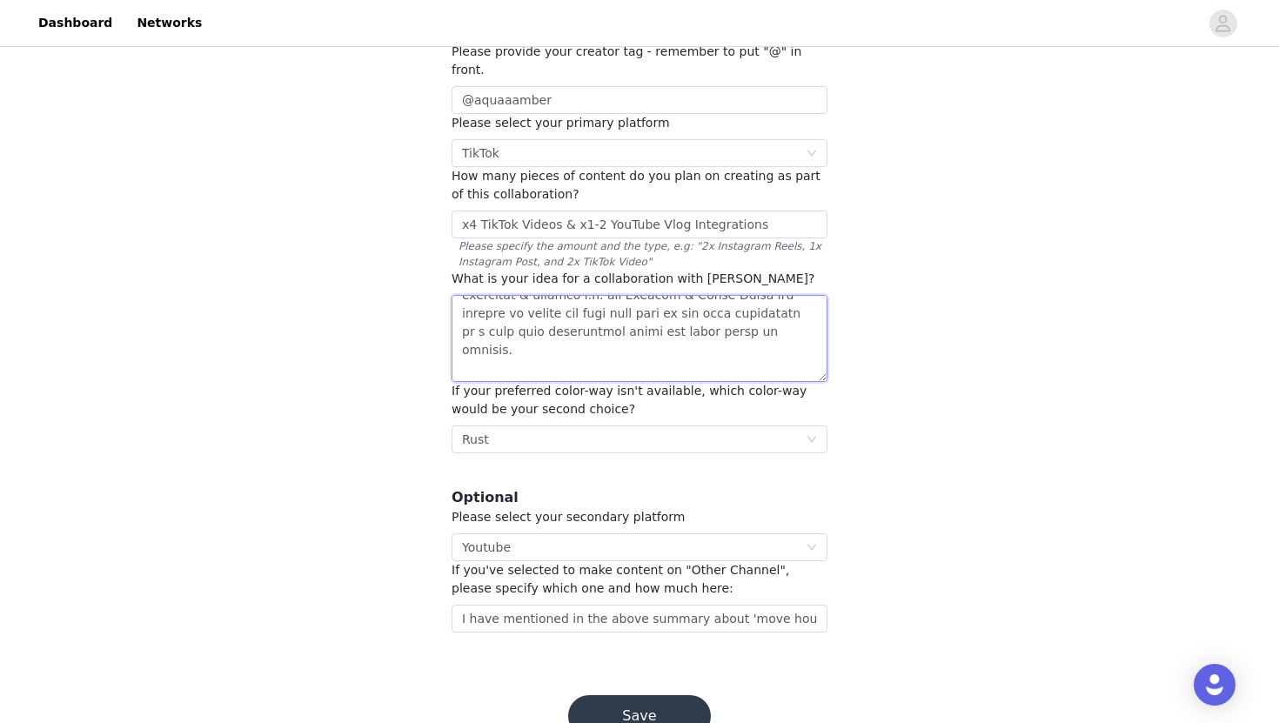
scroll to position [195, 0]
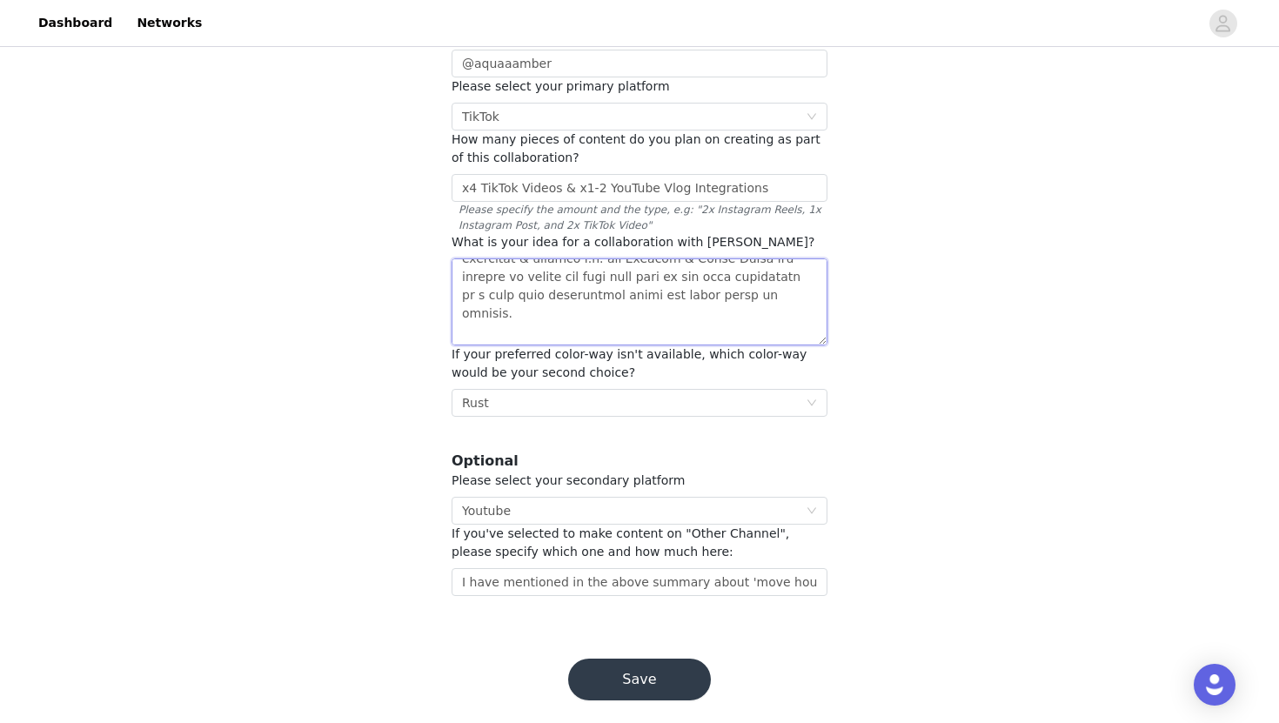
type textarea "PORTFOLIO LINK: https://aquaaamber.my.canva.site/ To quickly introduce myself: …"
click at [667, 667] on button "Save" at bounding box center [639, 680] width 143 height 42
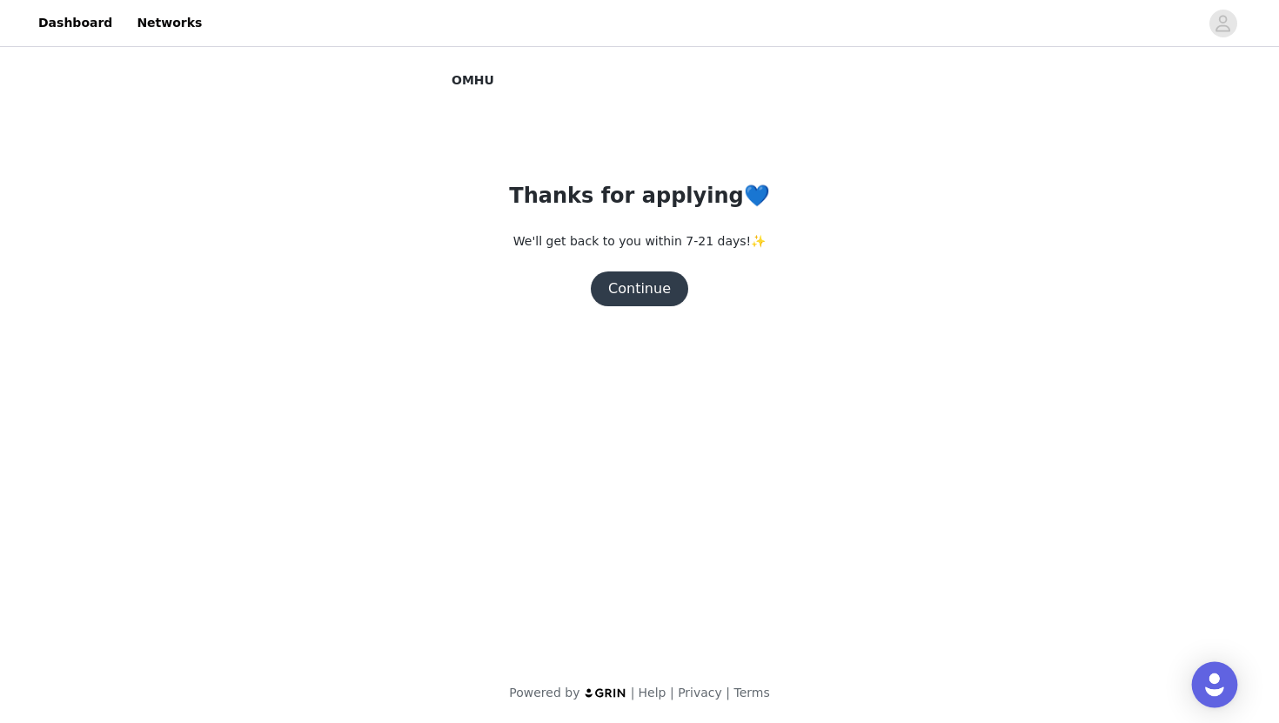
click at [1222, 680] on img "Open Intercom Messenger" at bounding box center [1214, 684] width 23 height 23
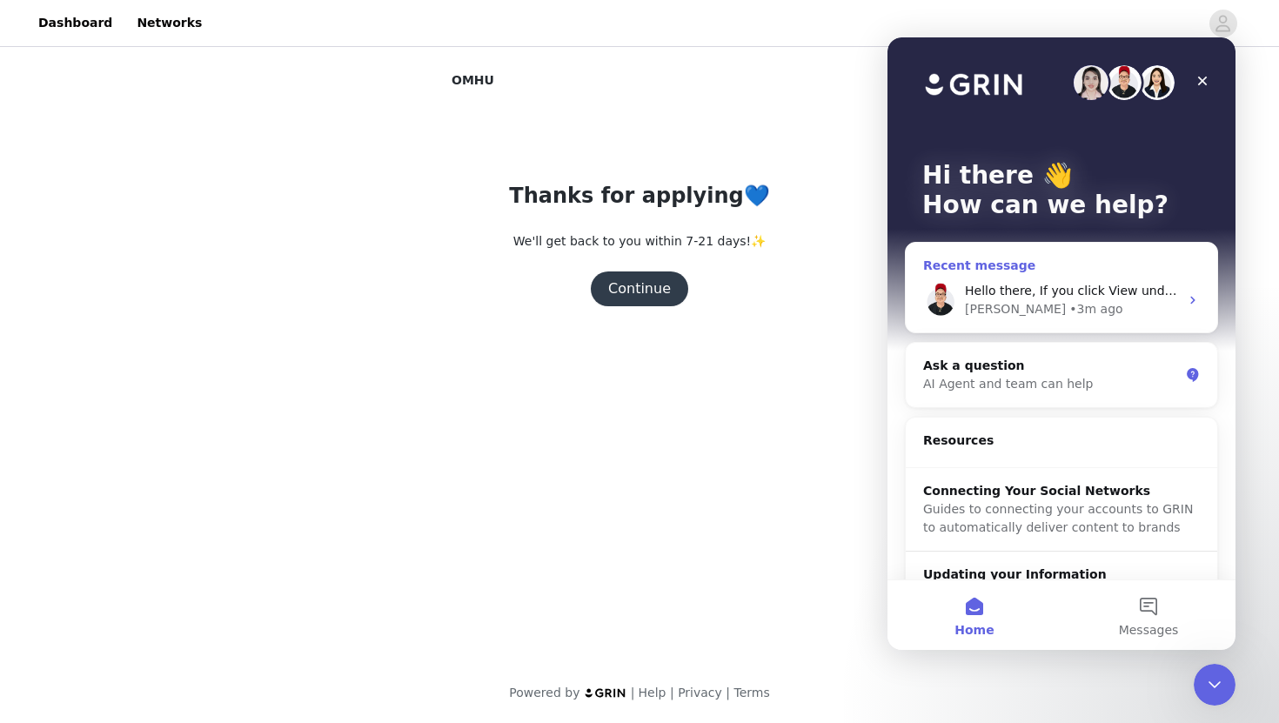
click at [1095, 278] on div "Hello there, If you click View under the campaign, you can click the Delete Thi…" at bounding box center [1062, 300] width 312 height 64
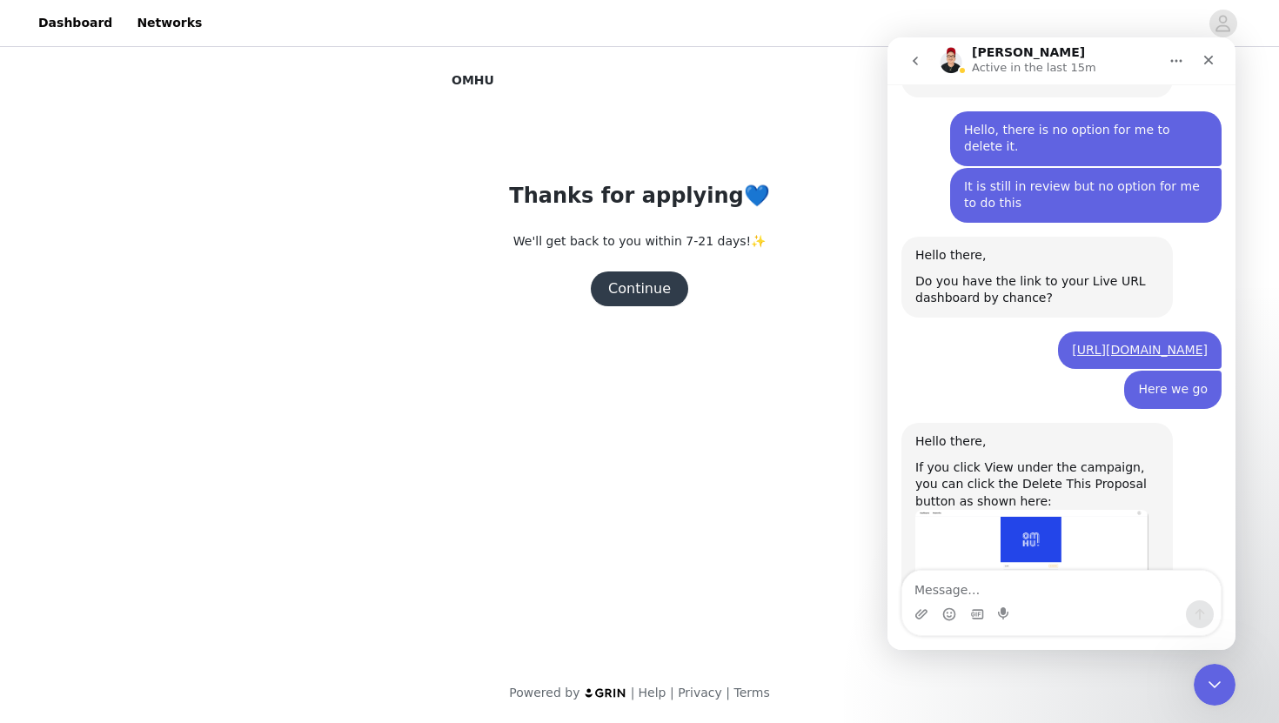
click at [997, 579] on textarea "Message…" at bounding box center [1061, 586] width 318 height 30
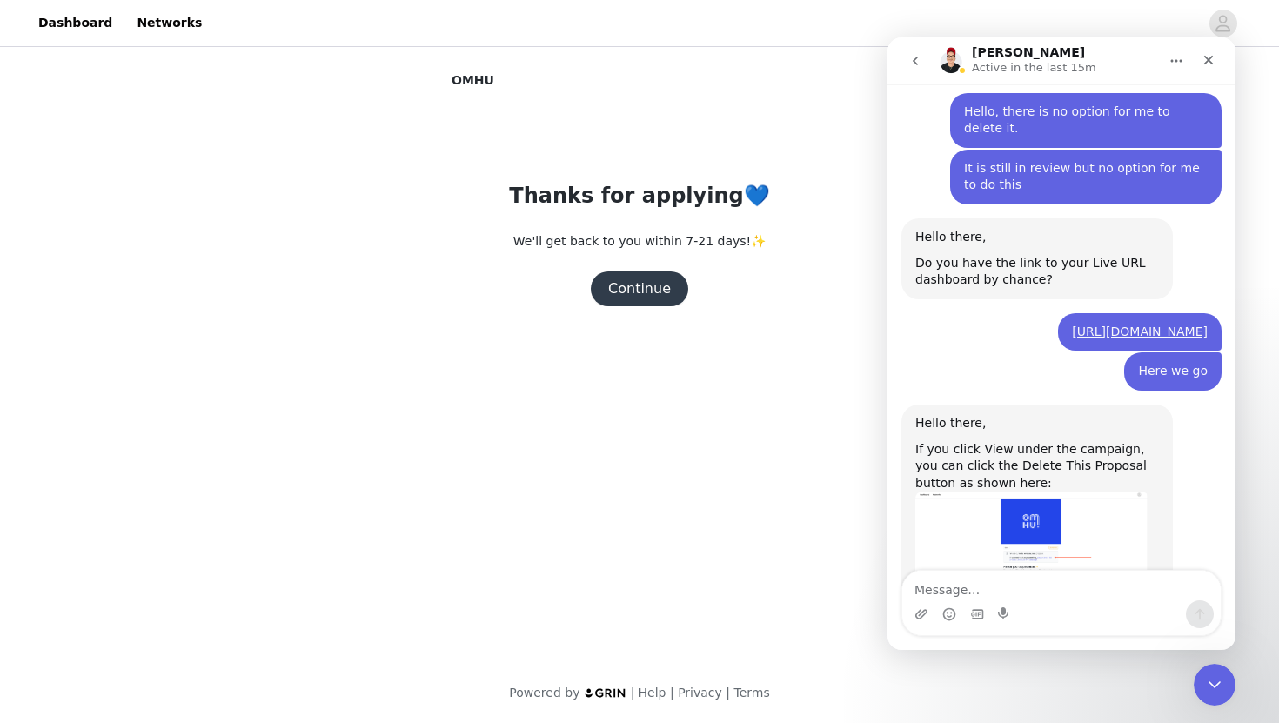
scroll to position [1592, 0]
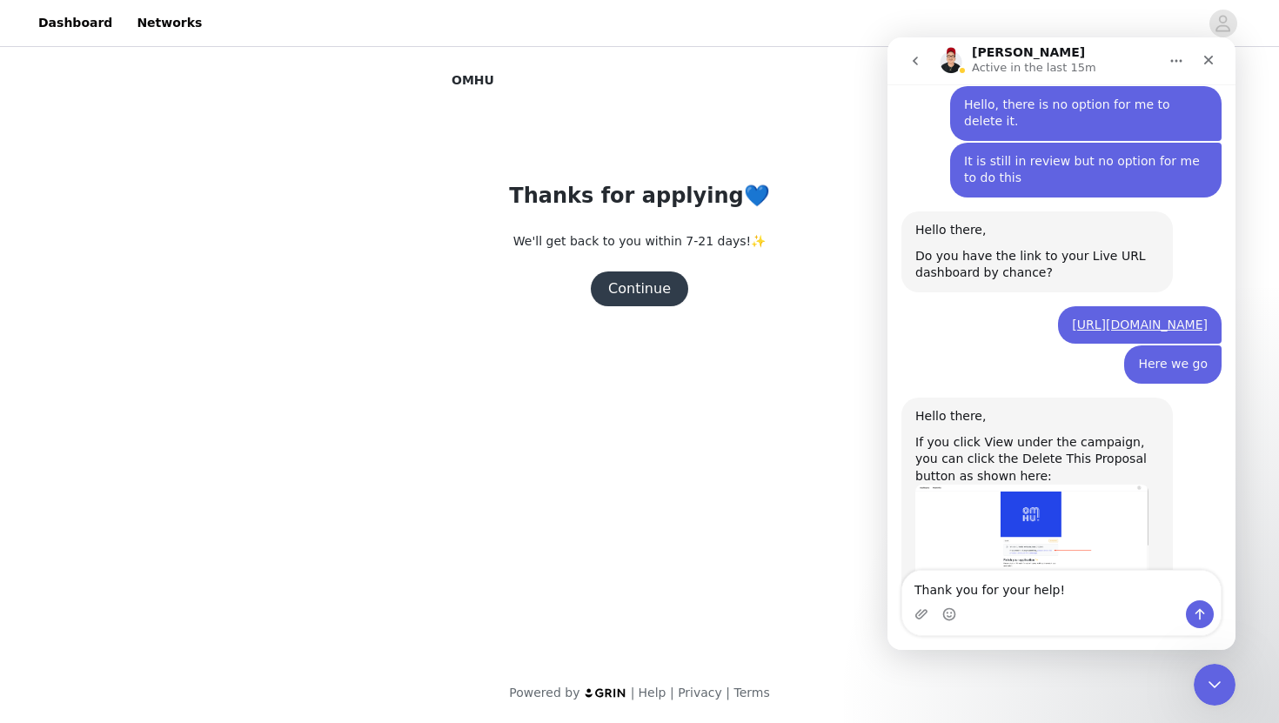
type textarea "Thank you for your help!"
click at [1203, 614] on icon "Send a message…" at bounding box center [1200, 614] width 14 height 14
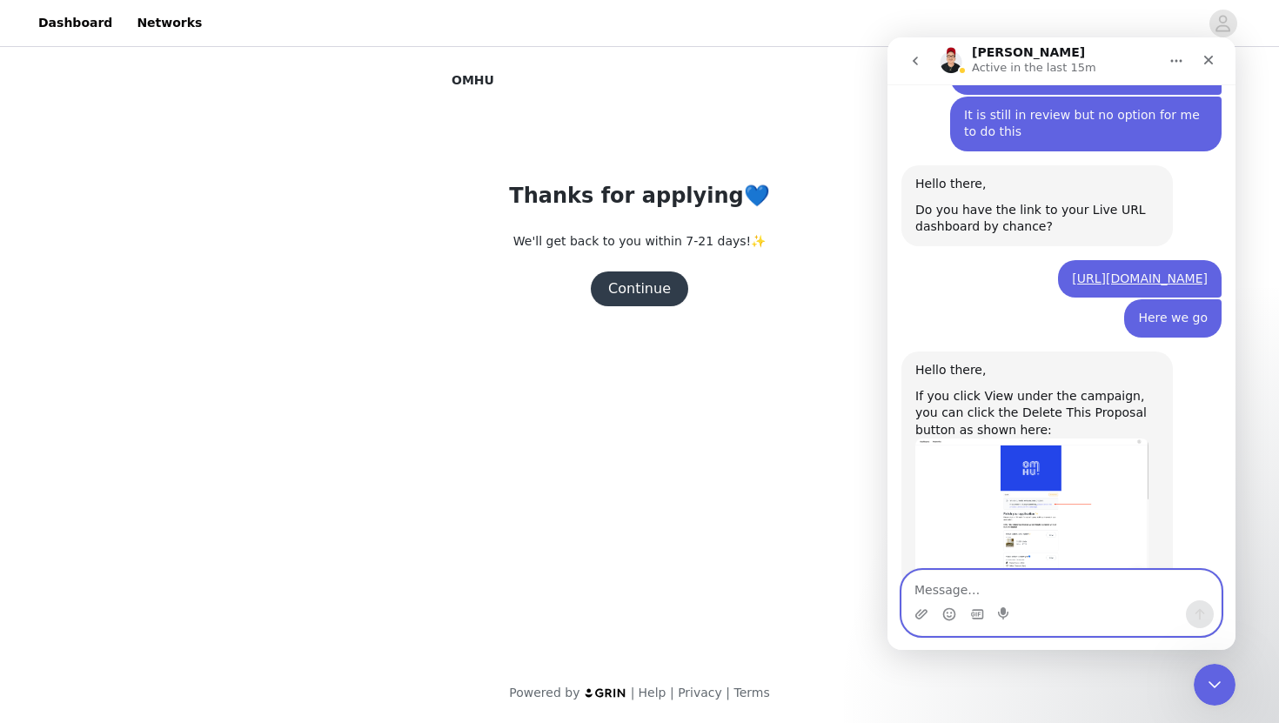
scroll to position [1644, 0]
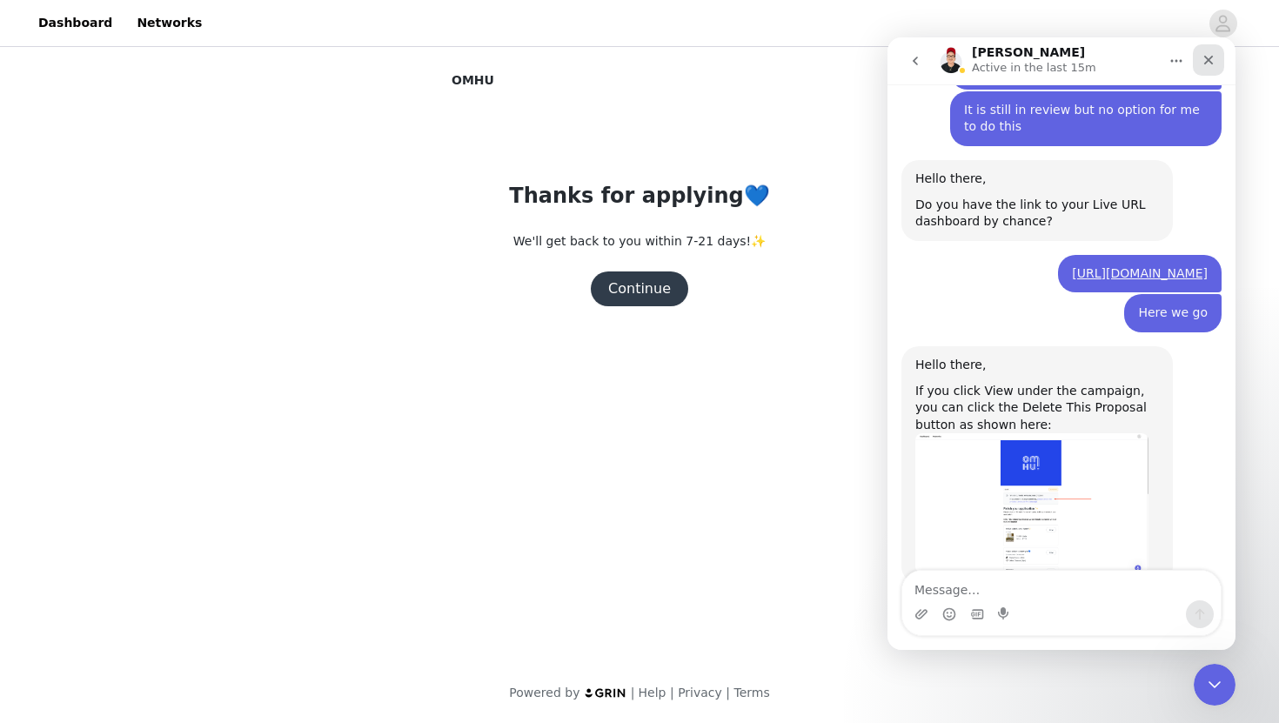
click at [1216, 72] on div "Close" at bounding box center [1208, 59] width 31 height 31
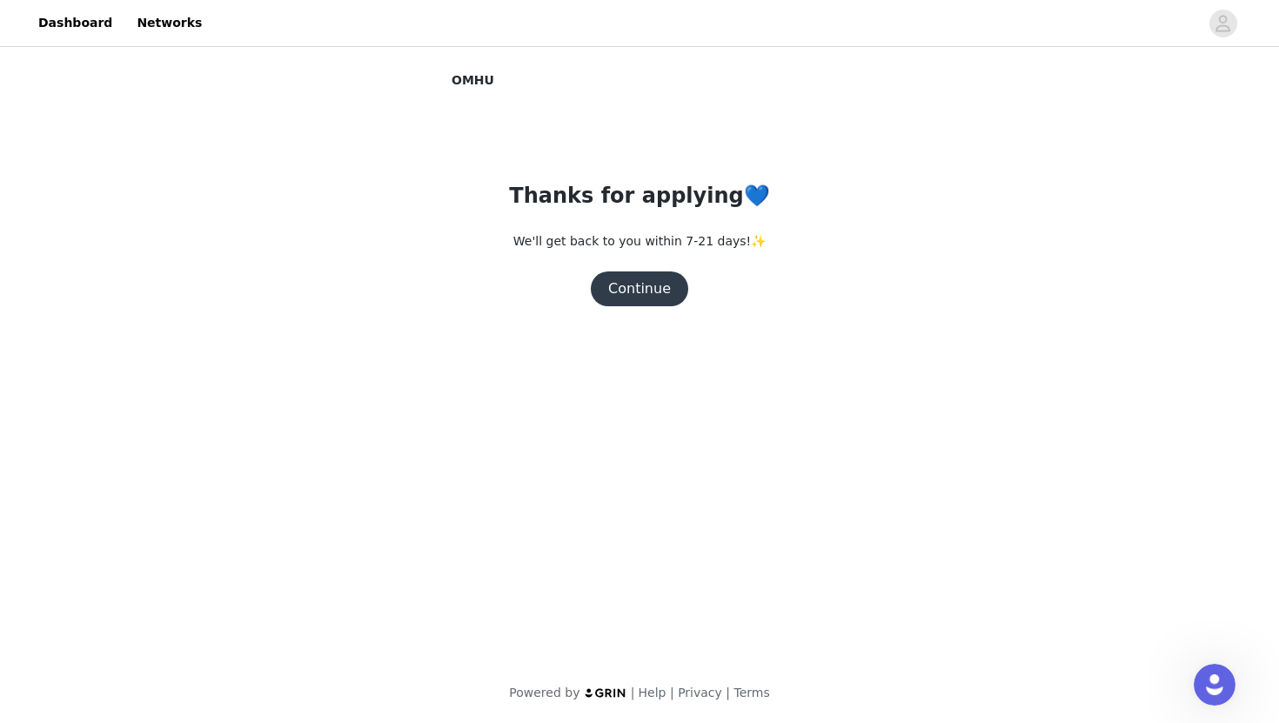
scroll to position [0, 0]
click at [781, 168] on div "OMHU Thanks for applying💙 We'll get back to you within 7-21 days!✨ Continue Pow…" at bounding box center [640, 188] width 376 height 235
click at [670, 295] on button "Continue" at bounding box center [639, 288] width 97 height 35
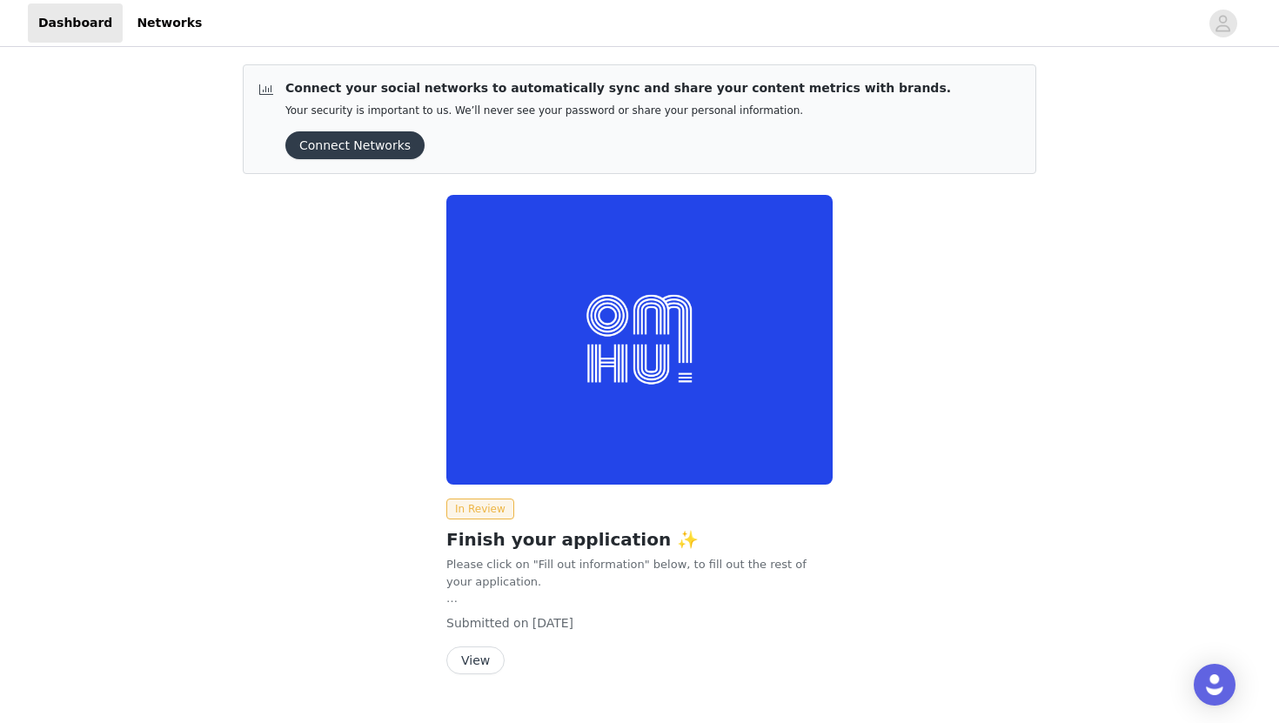
scroll to position [38, 0]
